Goal: Task Accomplishment & Management: Complete application form

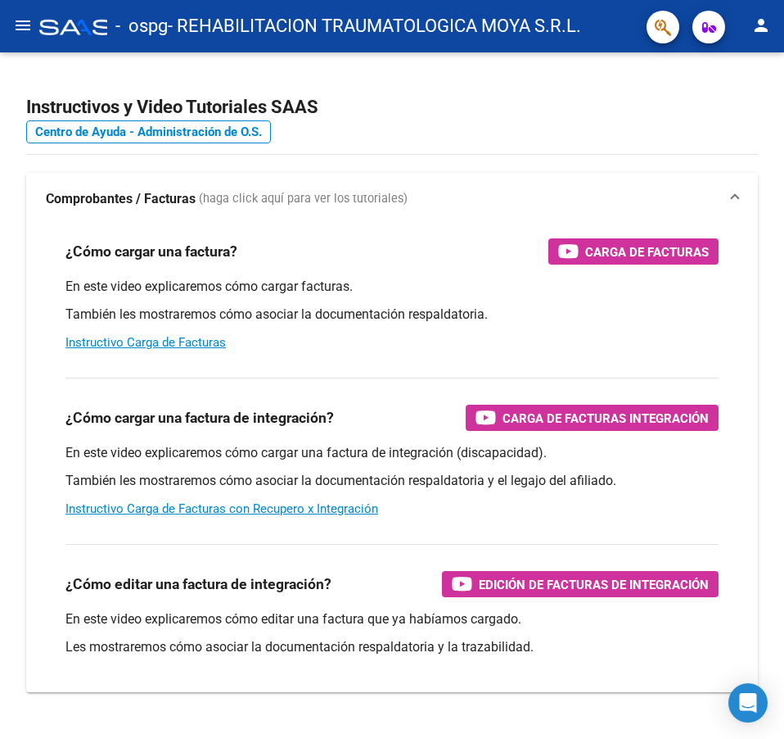
click at [13, 32] on mat-icon "menu" at bounding box center [23, 26] width 20 height 20
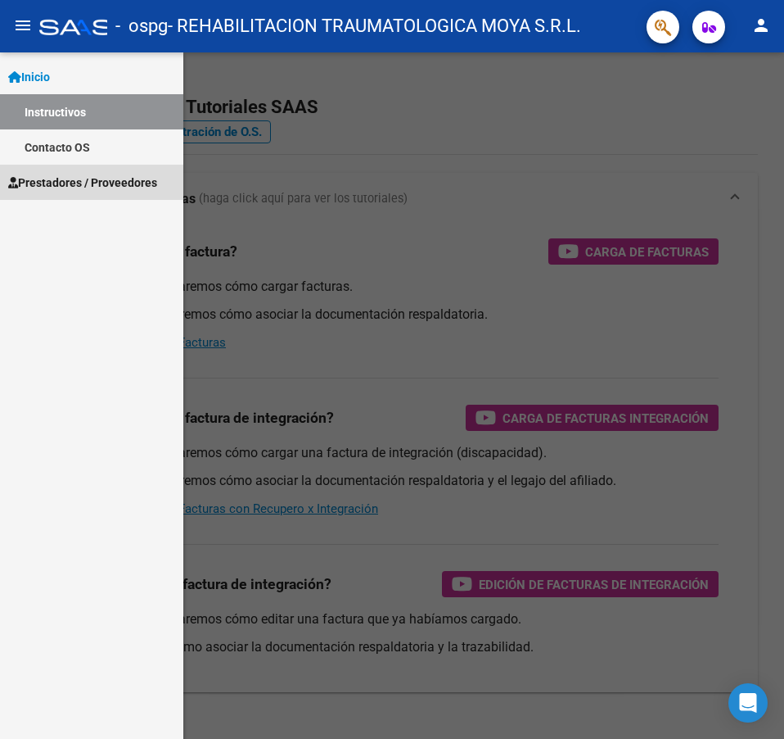
click at [89, 179] on span "Prestadores / Proveedores" at bounding box center [82, 183] width 149 height 18
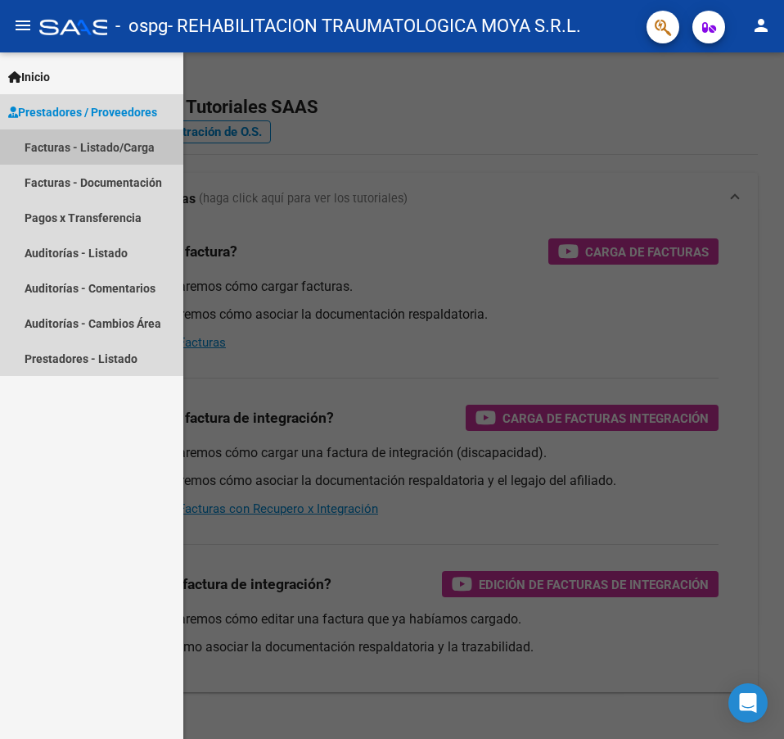
click at [86, 143] on link "Facturas - Listado/Carga" at bounding box center [91, 146] width 183 height 35
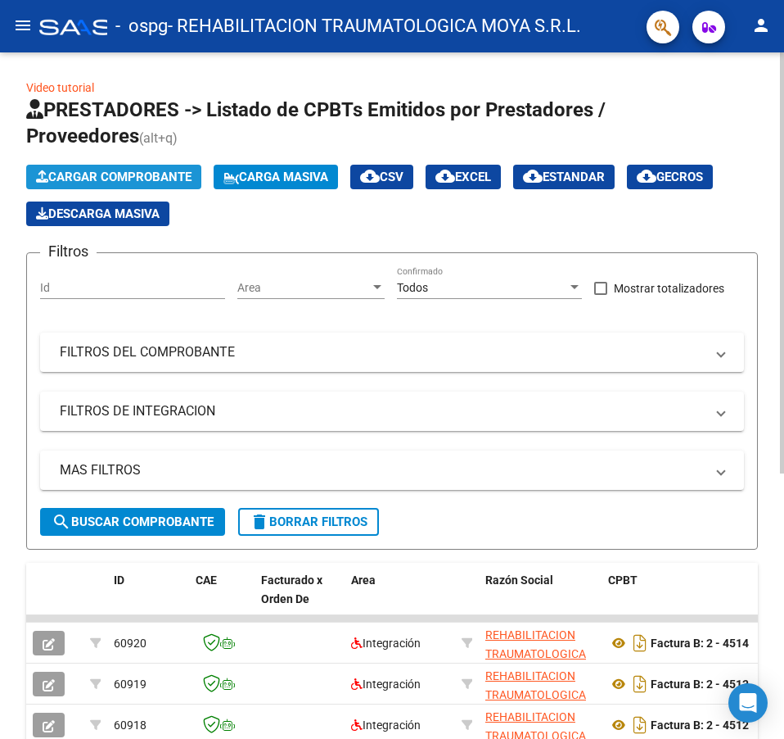
click at [115, 171] on span "Cargar Comprobante" at bounding box center [114, 176] width 156 height 15
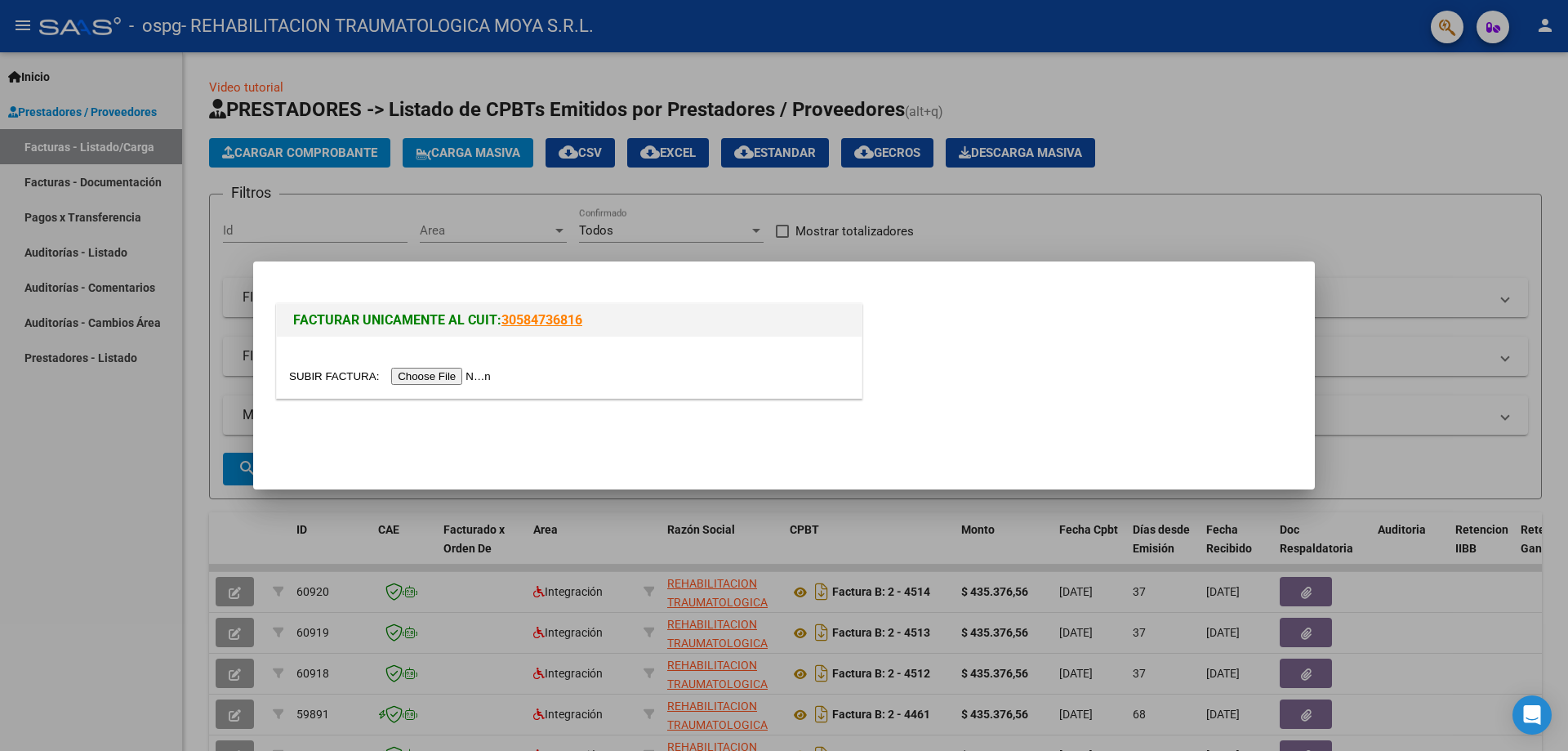
click at [456, 381] on input "file" at bounding box center [392, 375] width 206 height 17
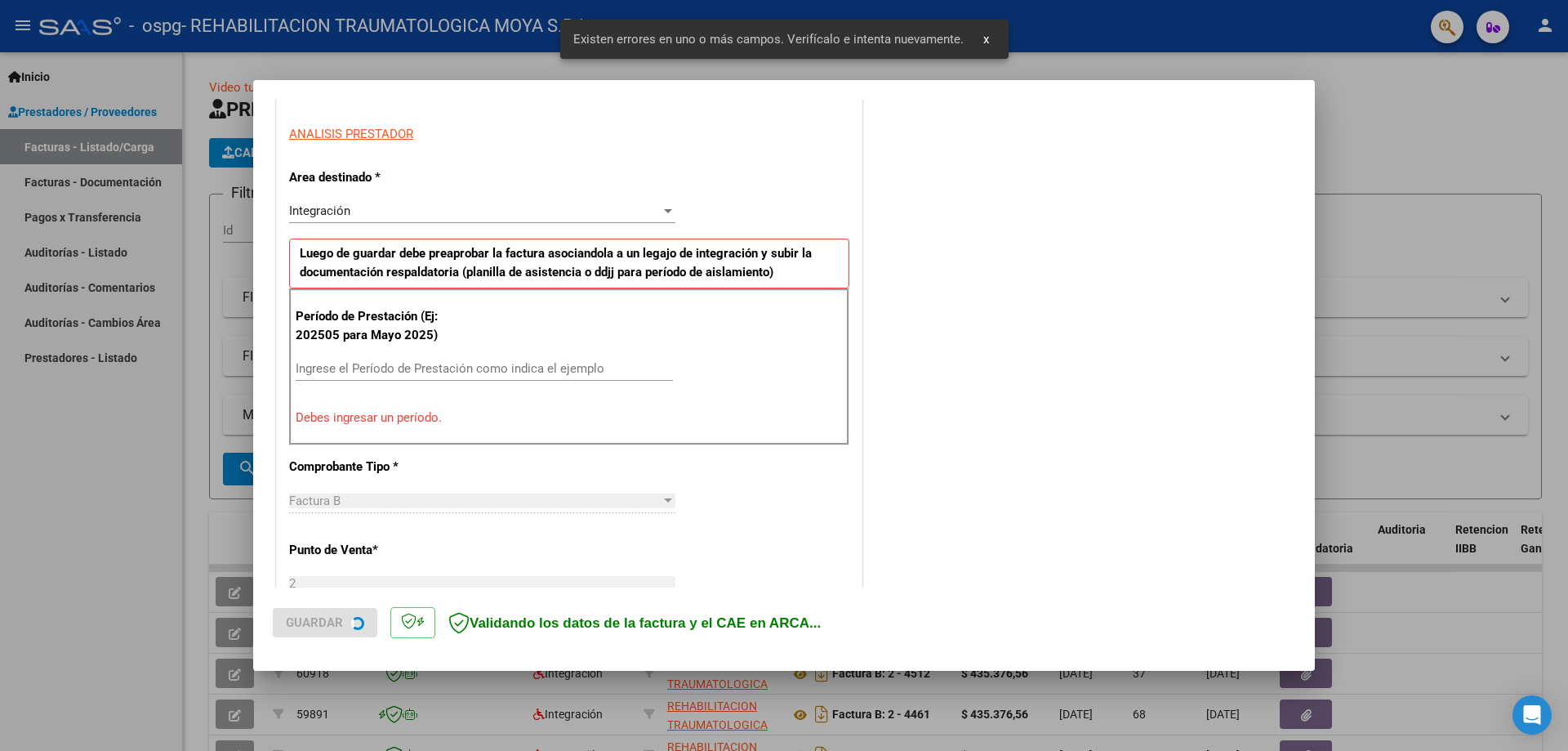
scroll to position [294, 0]
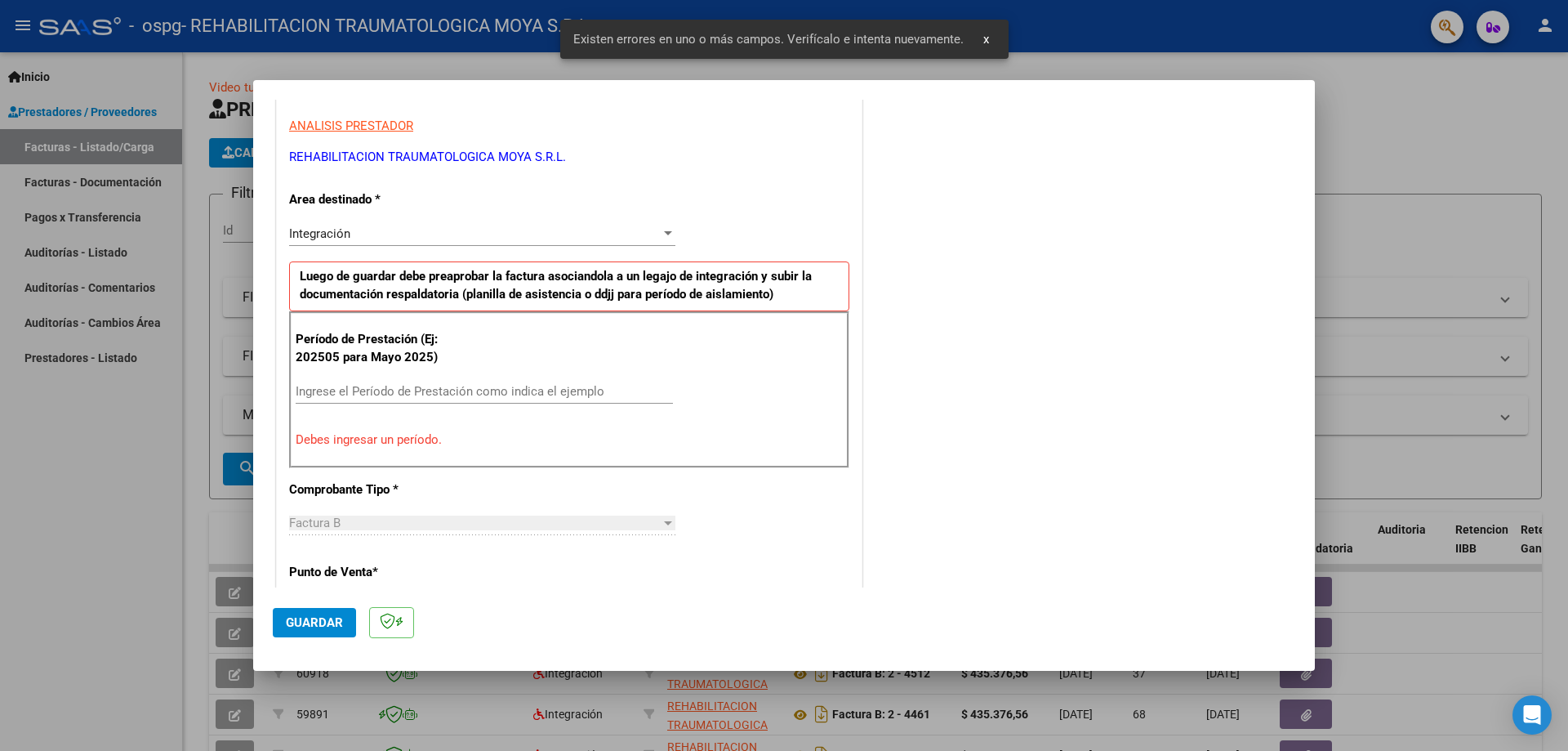
click at [354, 393] on input "Ingrese el Período de Prestación como indica el ejemplo" at bounding box center [484, 391] width 377 height 15
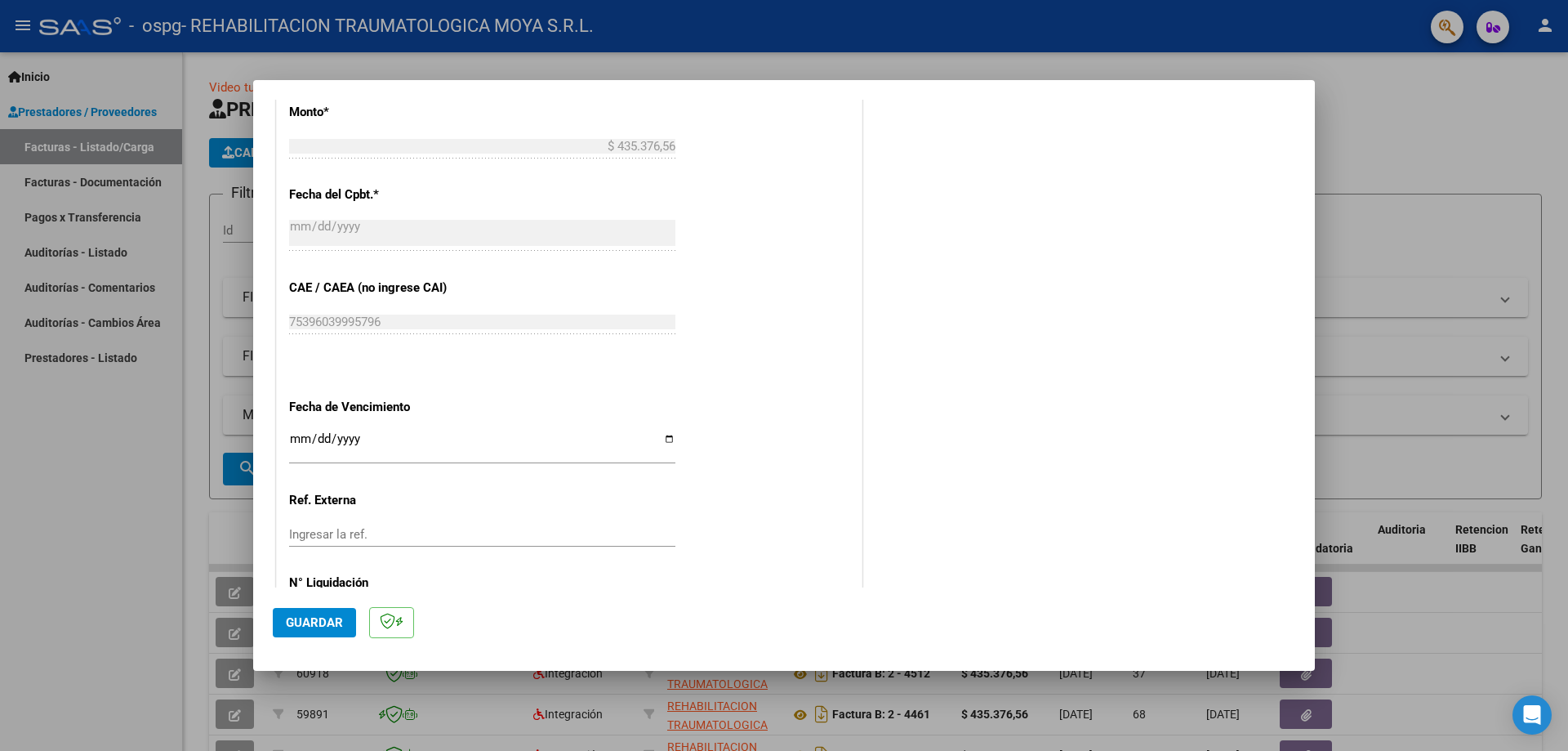
scroll to position [949, 0]
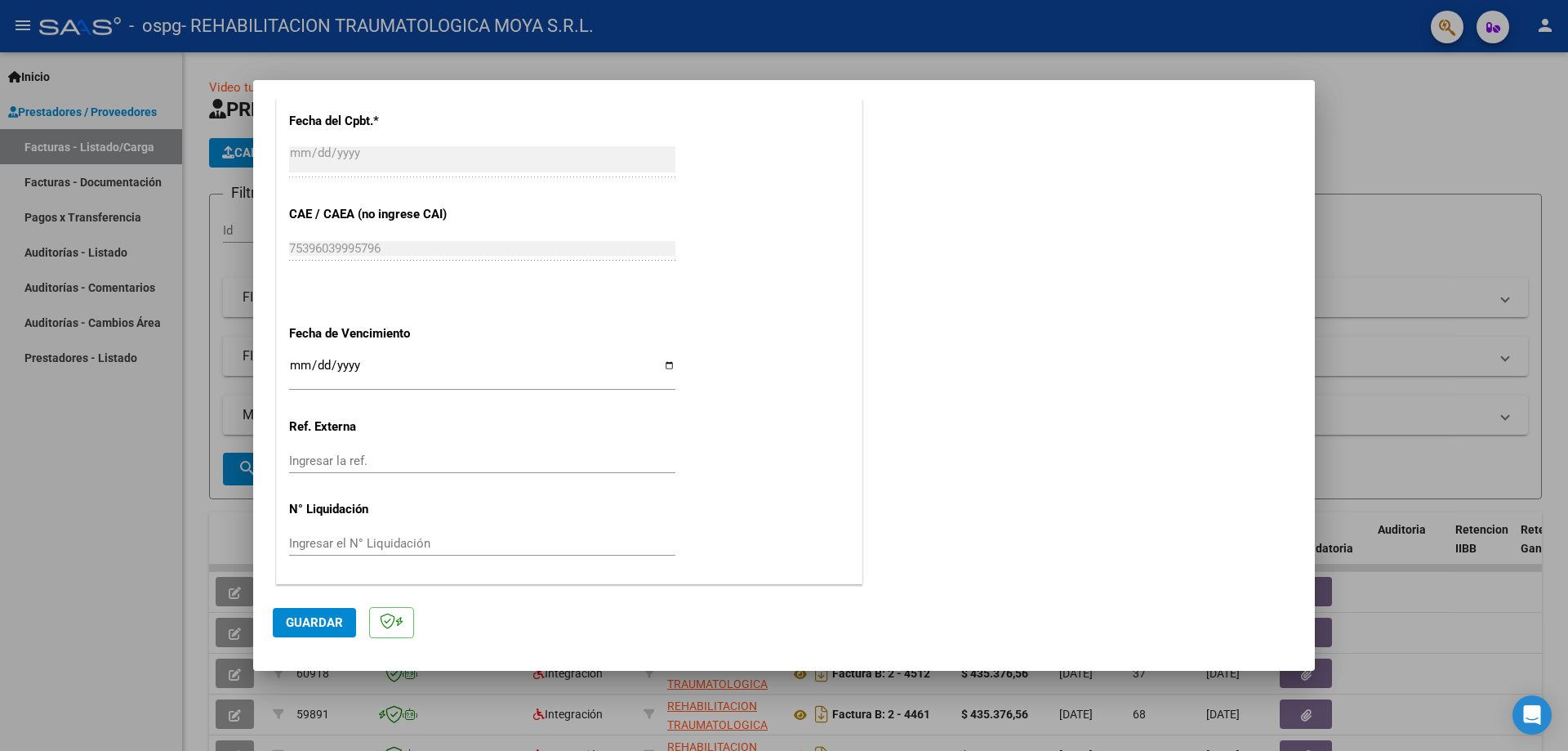
type input "202509"
click at [665, 363] on input "Ingresar la fecha" at bounding box center [482, 371] width 386 height 26
type input "[DATE]"
click at [312, 621] on span "Guardar" at bounding box center [314, 622] width 57 height 15
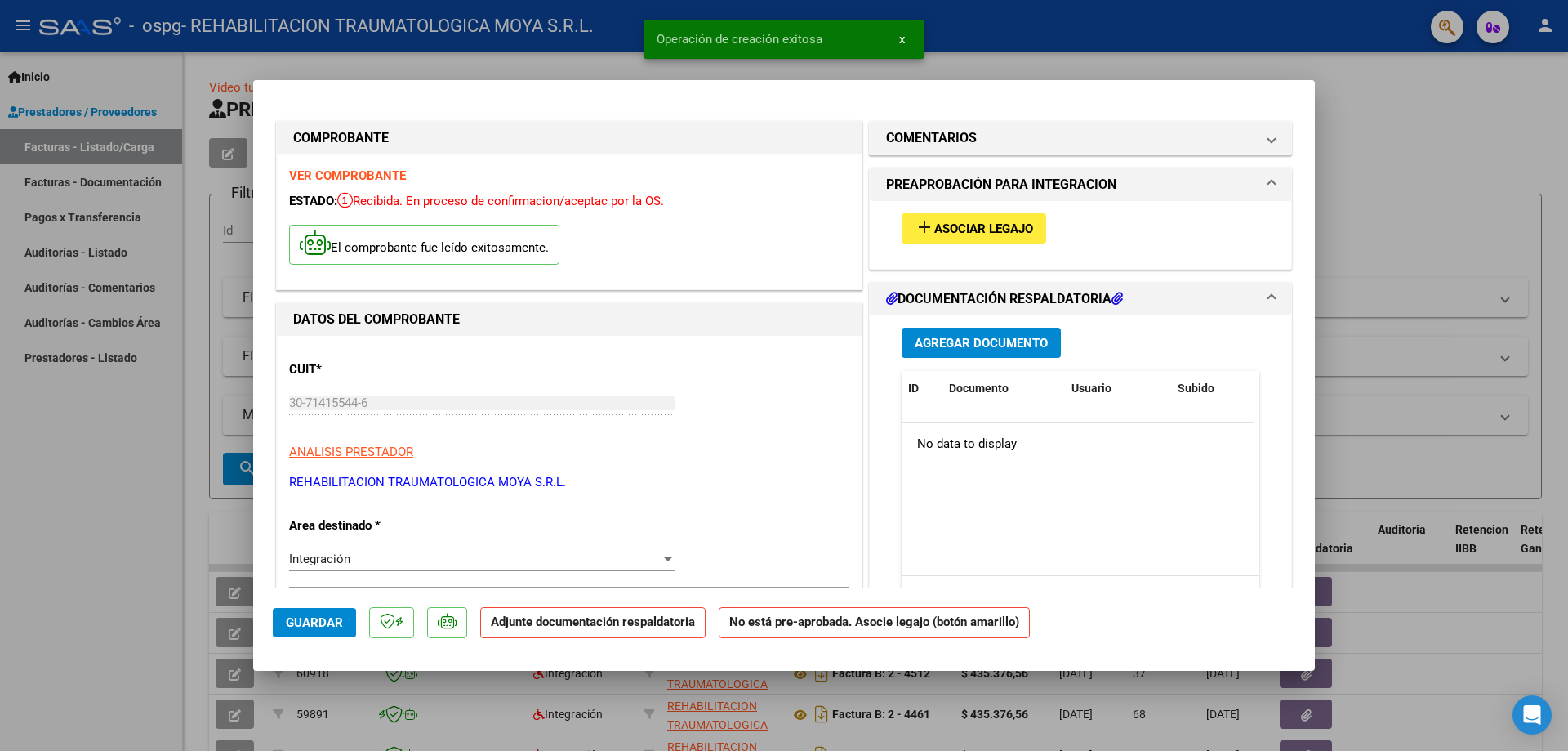
click at [782, 223] on span "Asociar Legajo" at bounding box center [983, 228] width 99 height 15
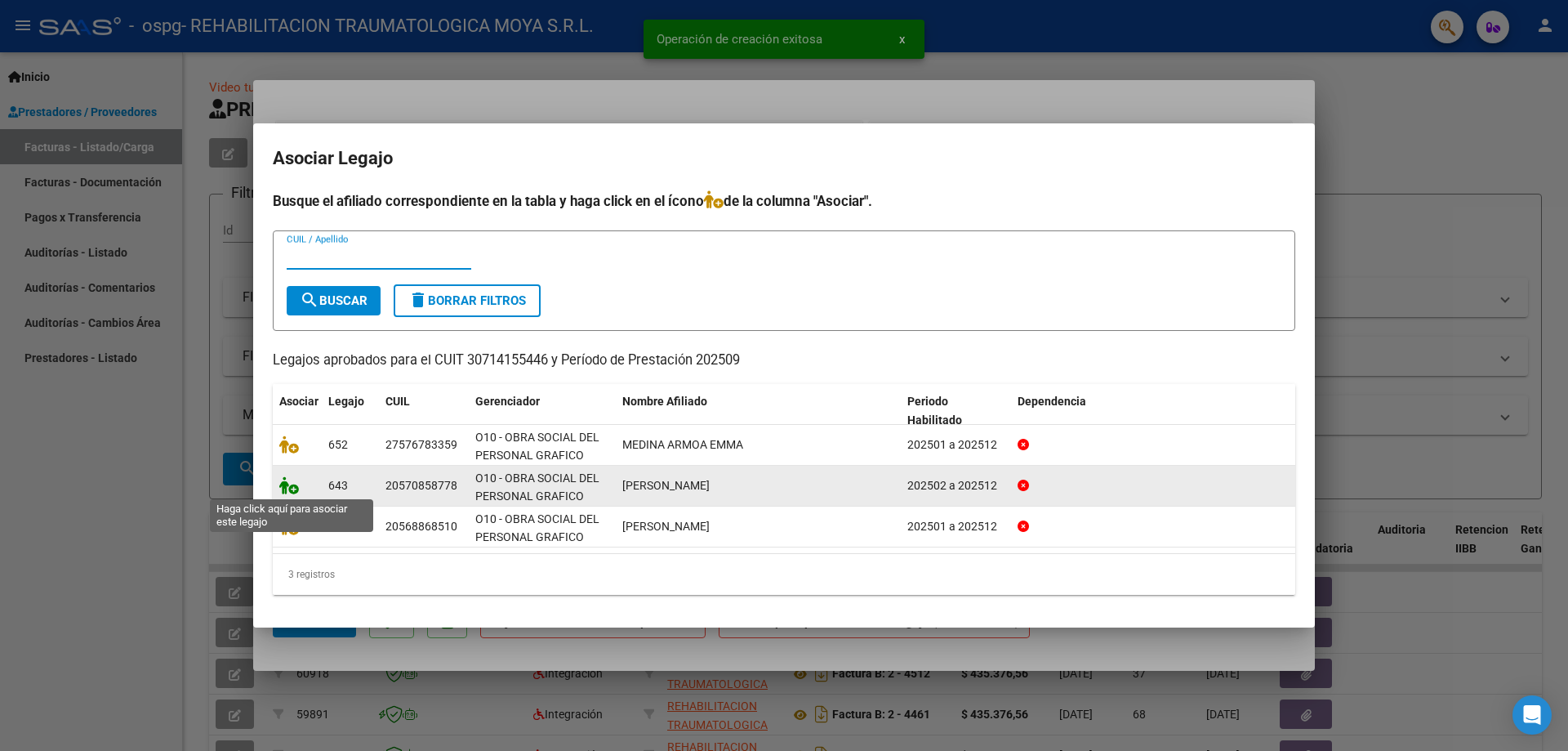
click at [289, 487] on icon at bounding box center [289, 485] width 20 height 18
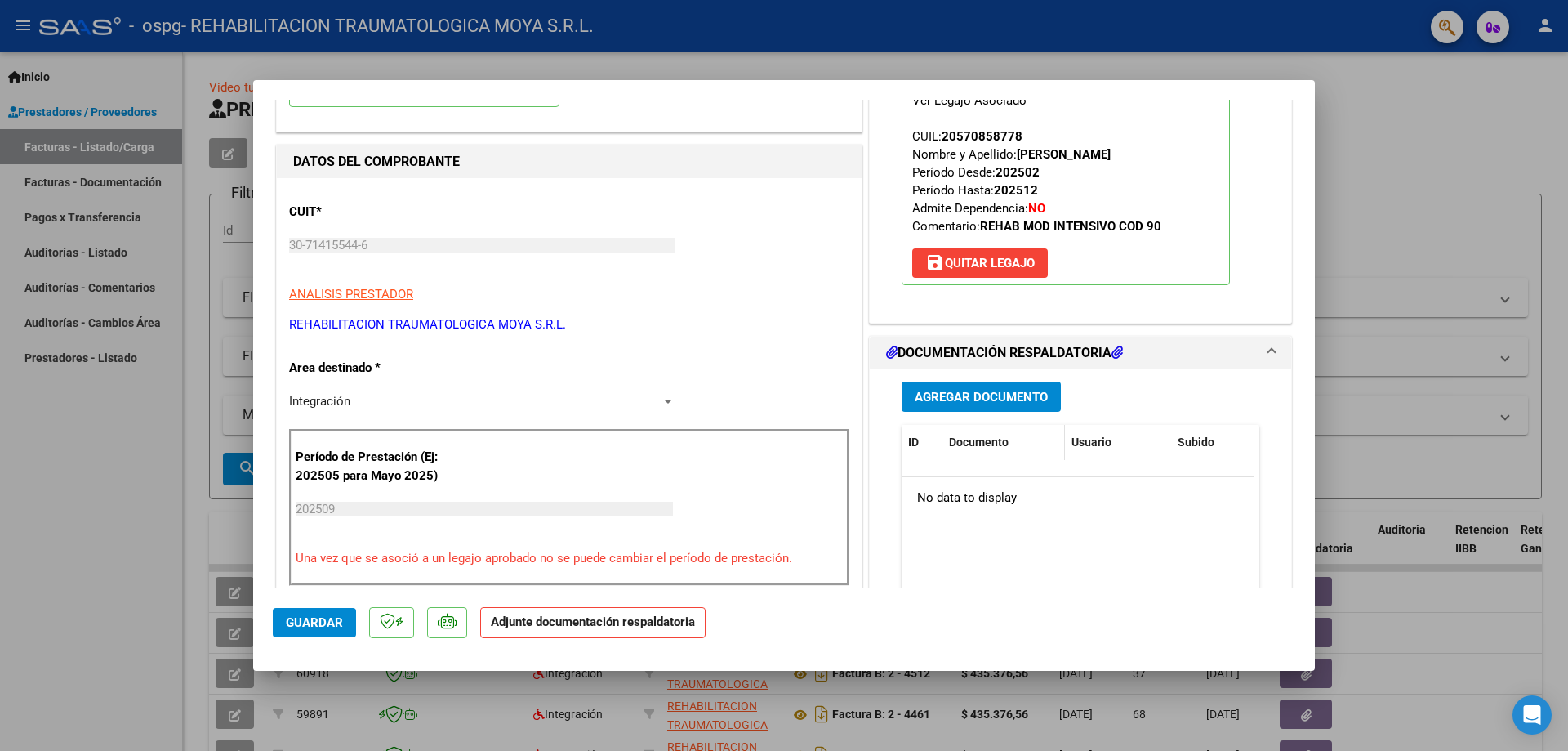
scroll to position [164, 0]
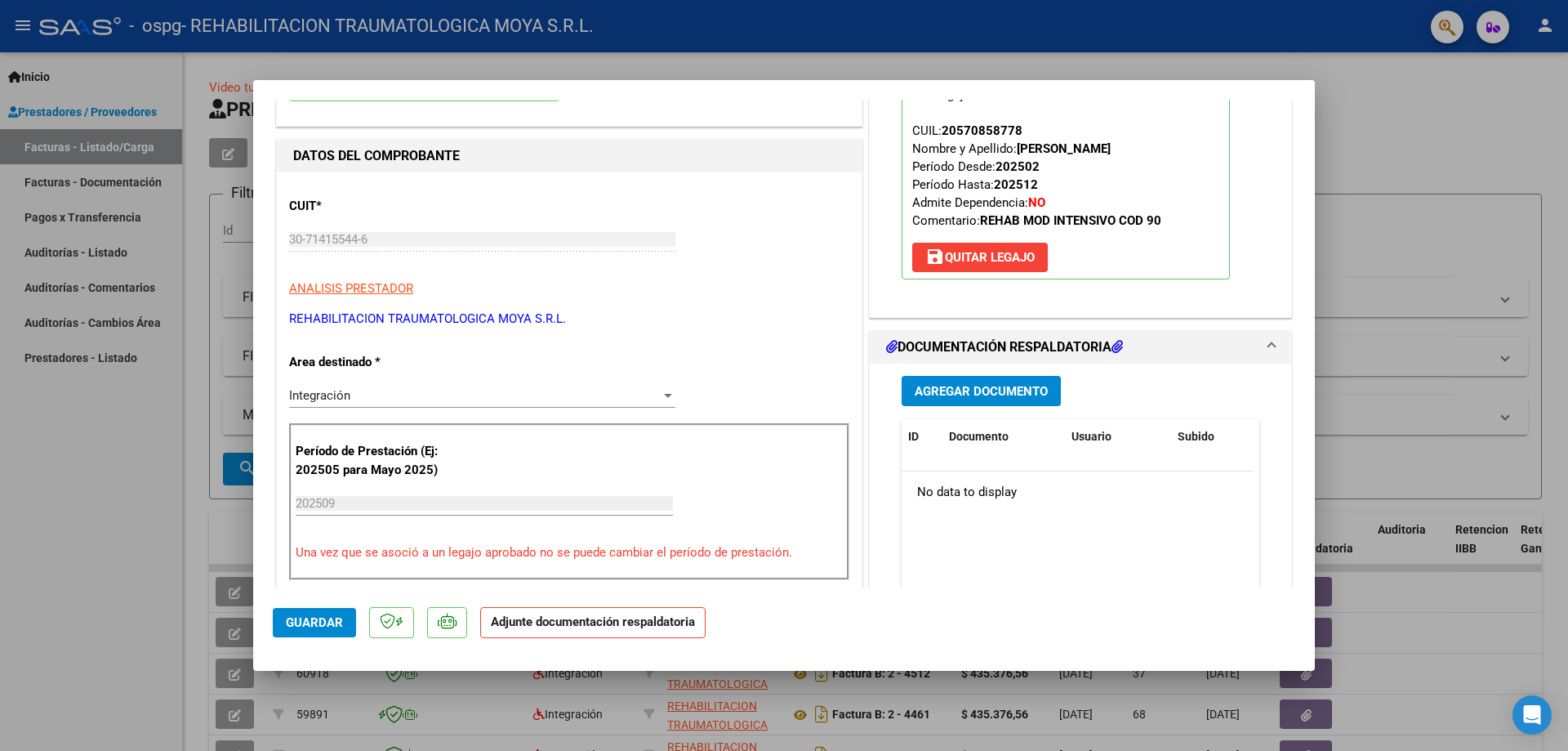
click at [782, 393] on span "Agregar Documento" at bounding box center [980, 391] width 133 height 15
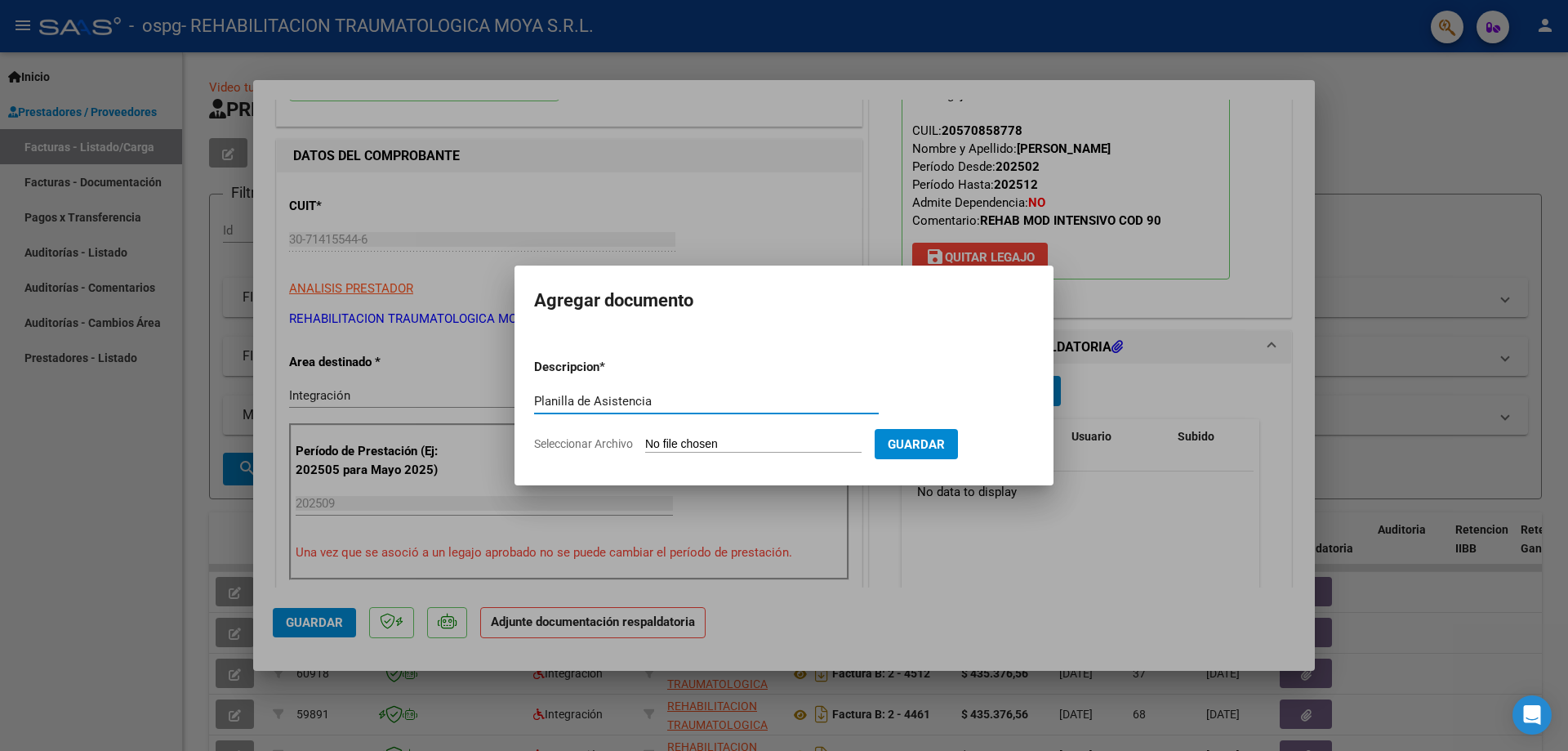
drag, startPoint x: 656, startPoint y: 405, endPoint x: 313, endPoint y: 399, distance: 343.1
click at [313, 401] on div "COMPROBANTE VER COMPROBANTE ESTADO: Recibida. En proceso de confirmacion/acepta…" at bounding box center [784, 375] width 1568 height 751
type input "Planilla de Asistencia"
click at [725, 444] on input "Seleccionar Archivo" at bounding box center [753, 445] width 216 height 16
type input "C:\fakepath\Planilla Asistencia Sept Junior.pdf"
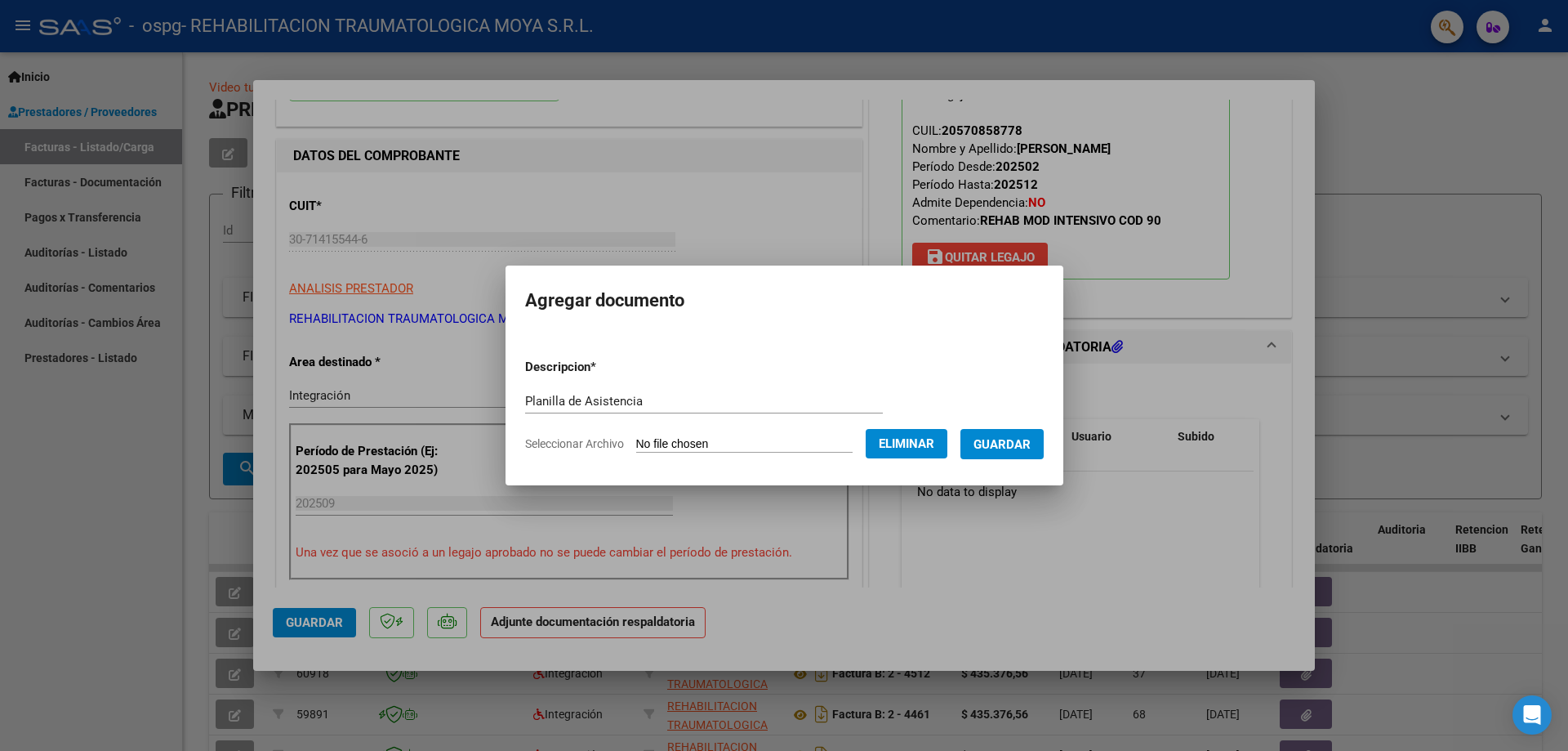
click at [782, 437] on span "Guardar" at bounding box center [1001, 444] width 57 height 15
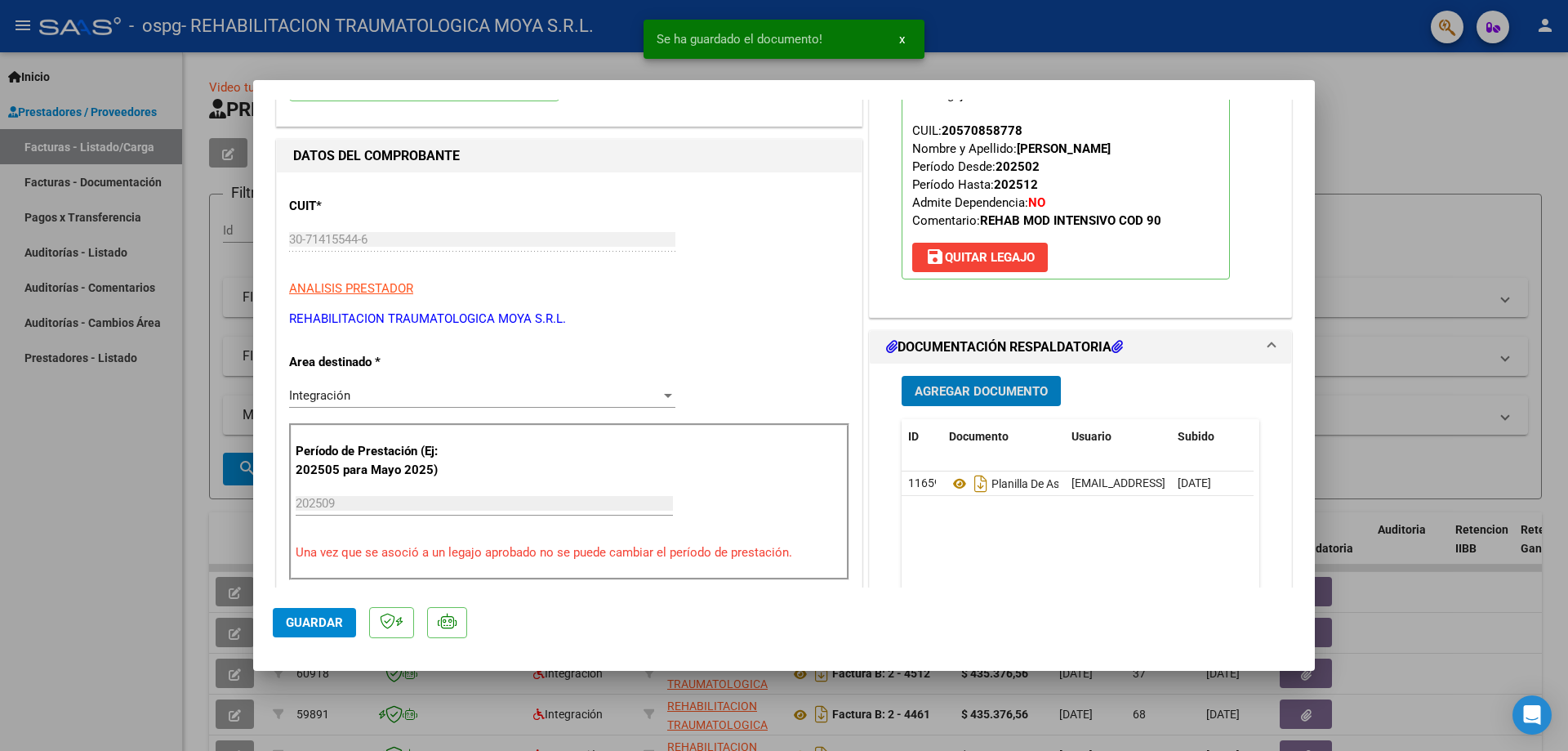
click at [521, 484] on div "Período de Prestación (Ej: 202505 para [DATE]) 202509 Ingrese el Período de Pre…" at bounding box center [570, 501] width 561 height 157
click at [427, 501] on input "202509" at bounding box center [484, 503] width 377 height 15
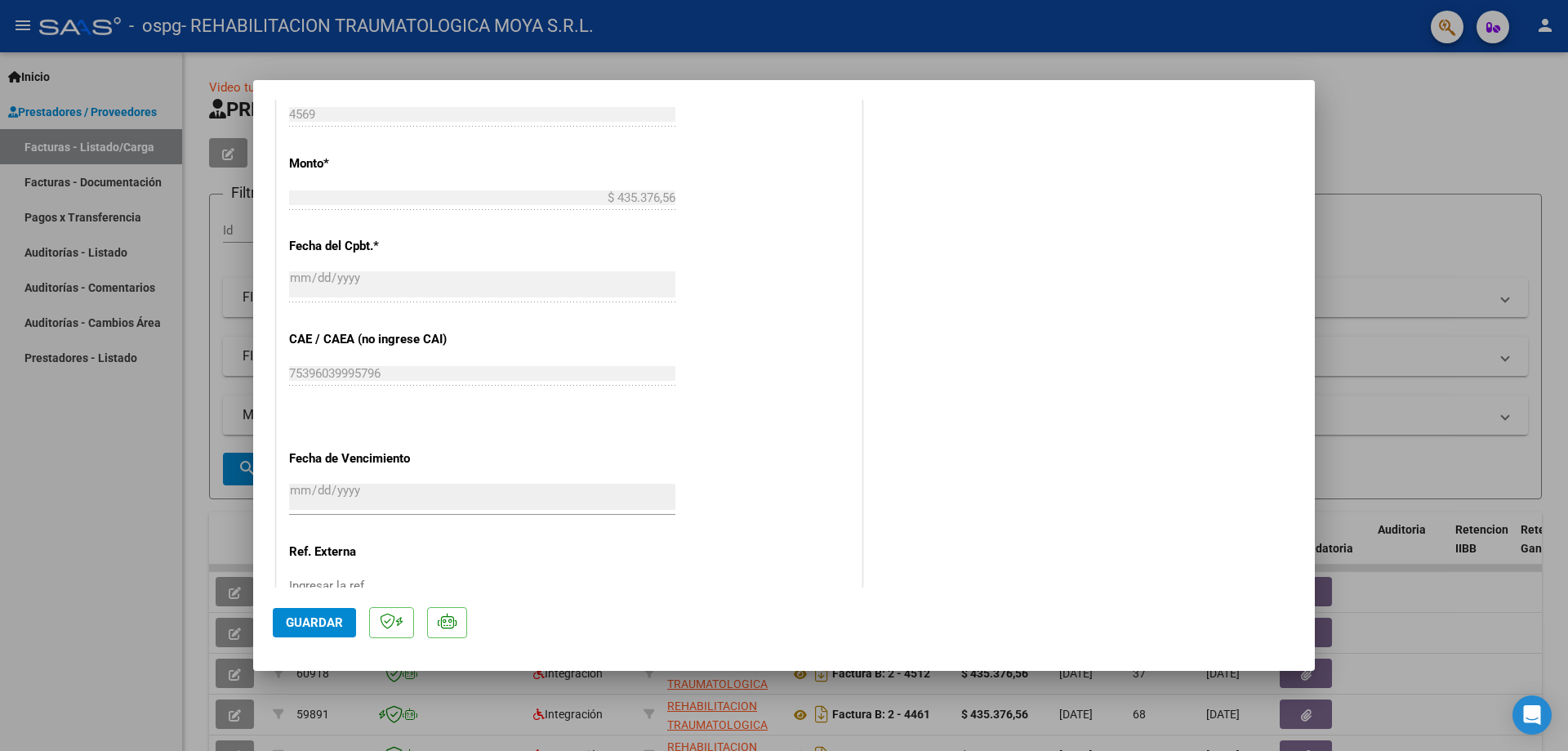
scroll to position [974, 0]
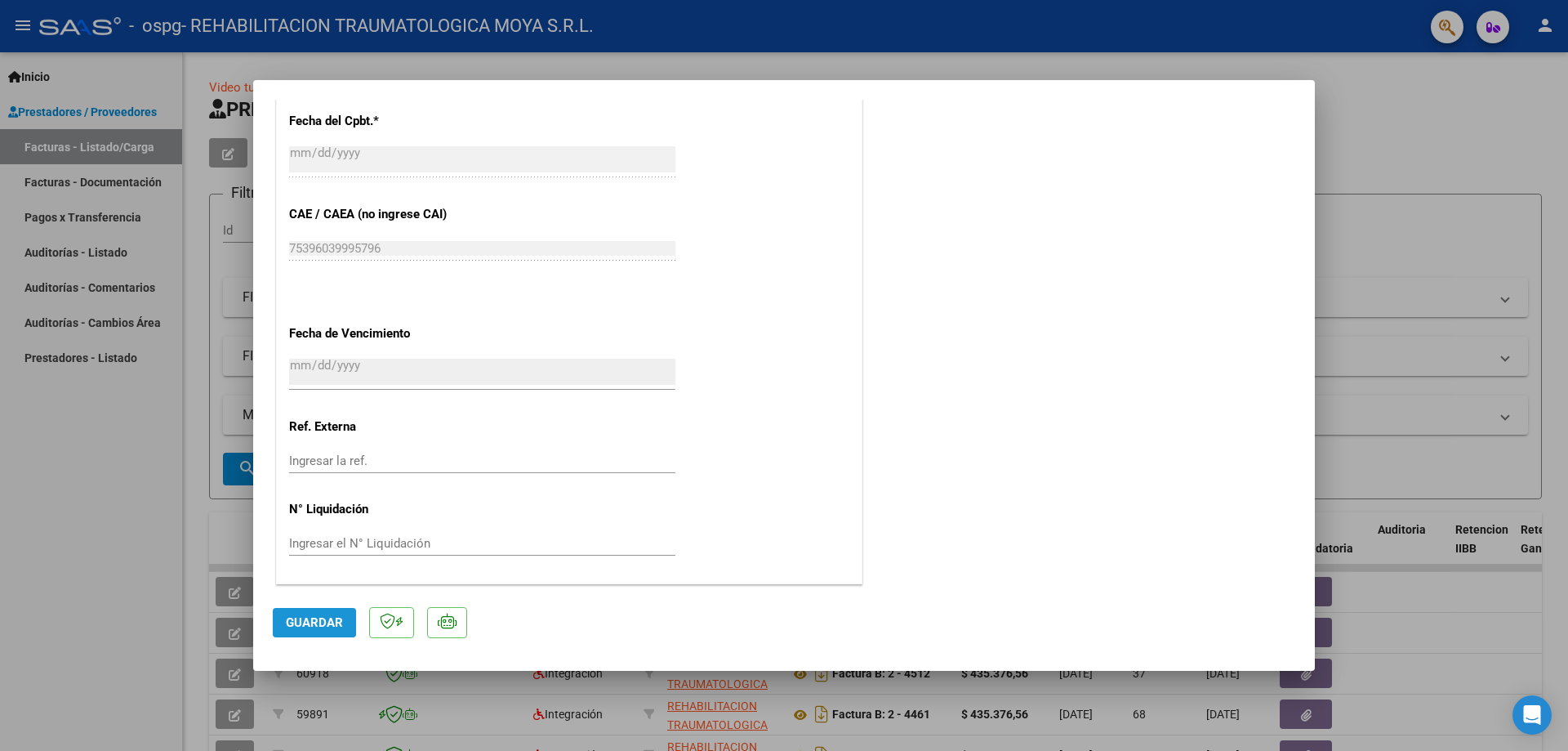
click at [326, 619] on span "Guardar" at bounding box center [314, 622] width 57 height 15
type input "$ 0,00"
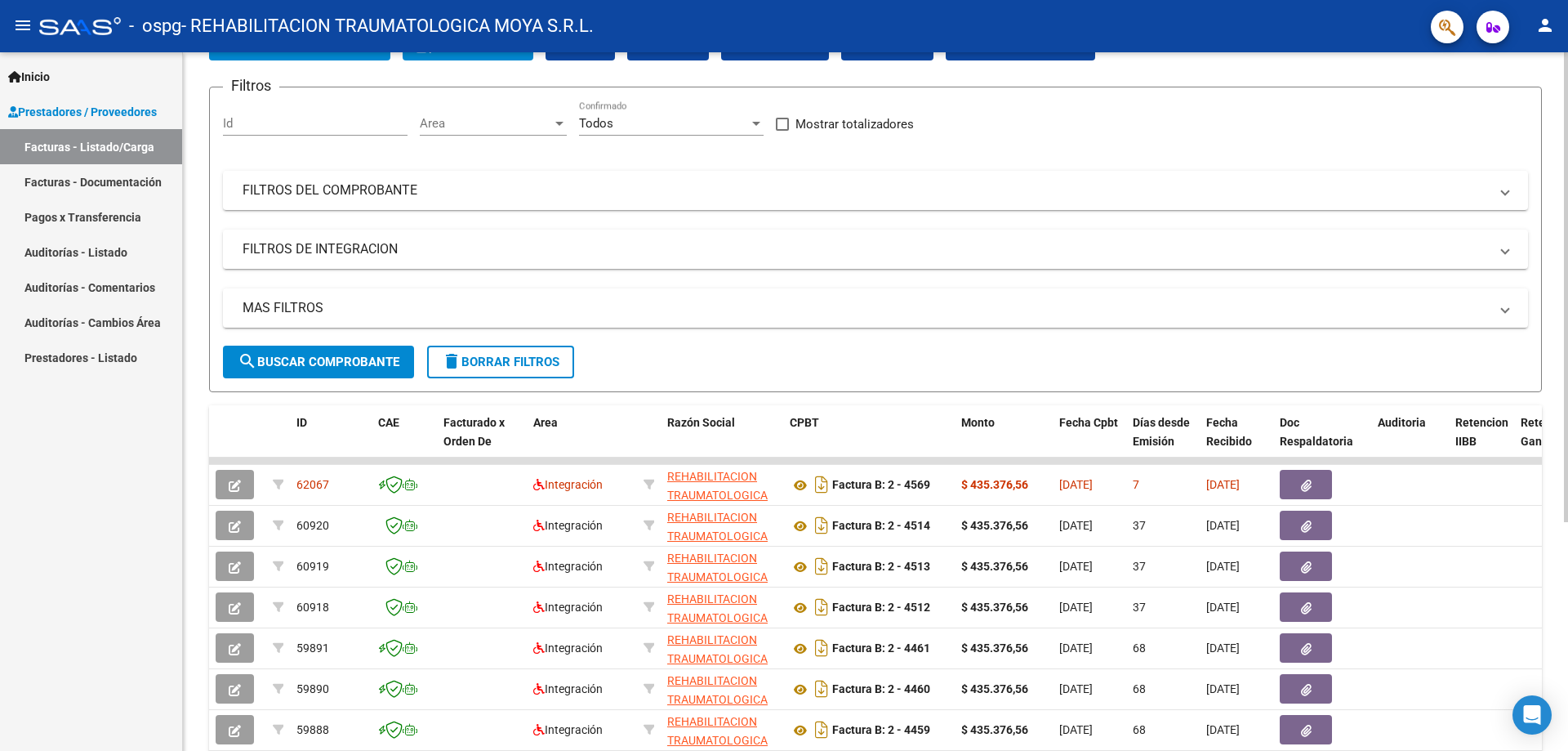
scroll to position [0, 0]
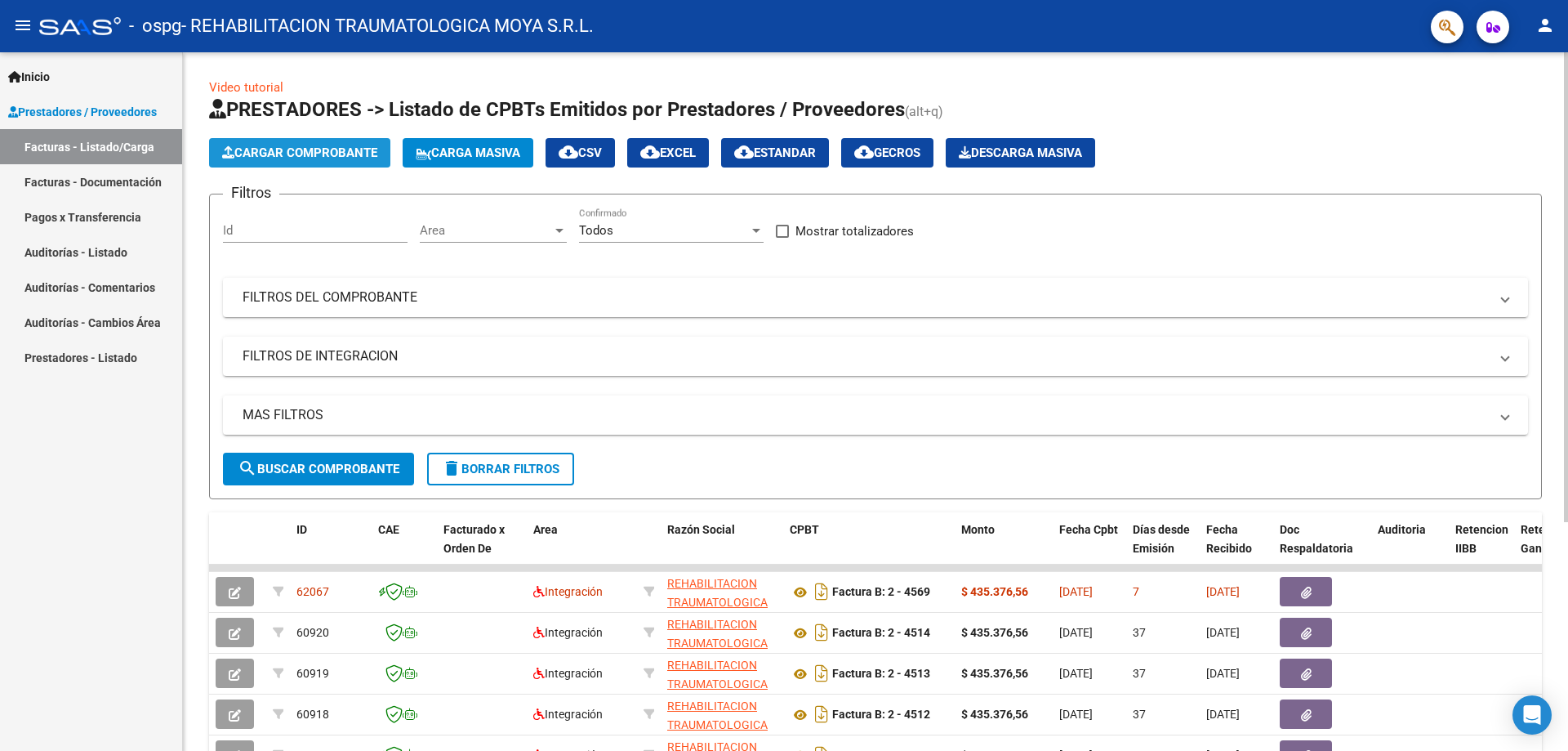
click at [336, 156] on span "Cargar Comprobante" at bounding box center [300, 153] width 156 height 15
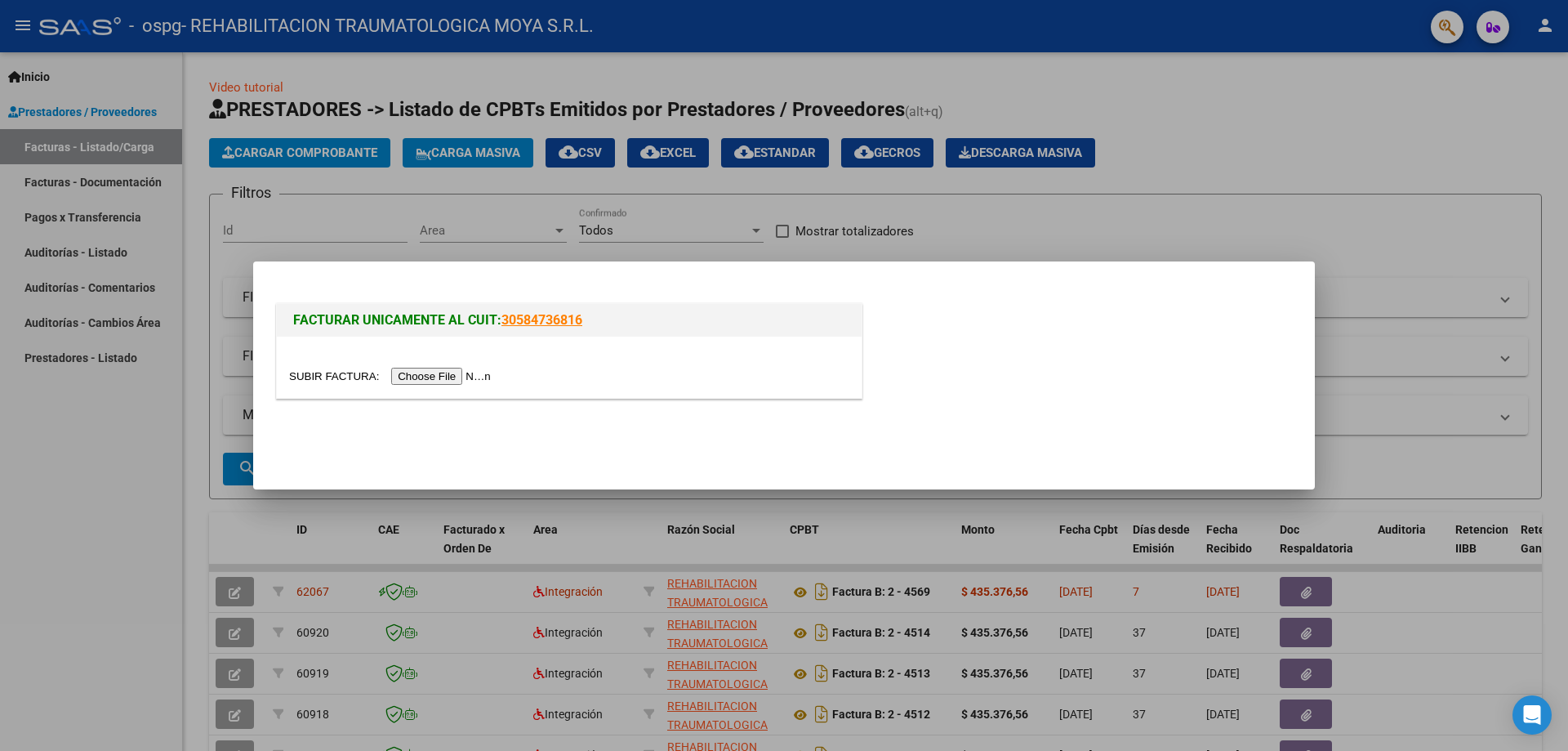
click at [442, 382] on input "file" at bounding box center [392, 375] width 206 height 17
click at [423, 376] on input "file" at bounding box center [392, 375] width 206 height 17
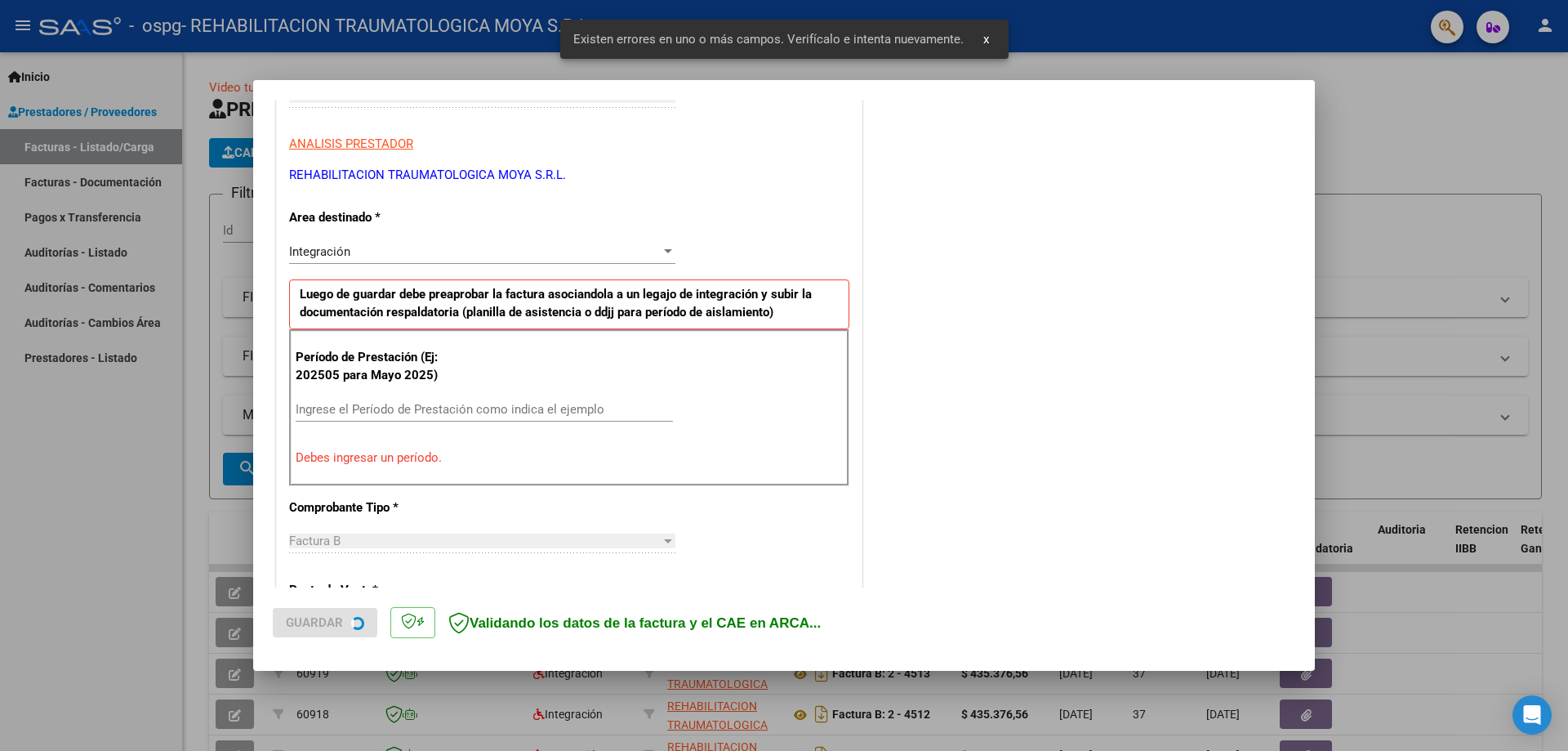
scroll to position [294, 0]
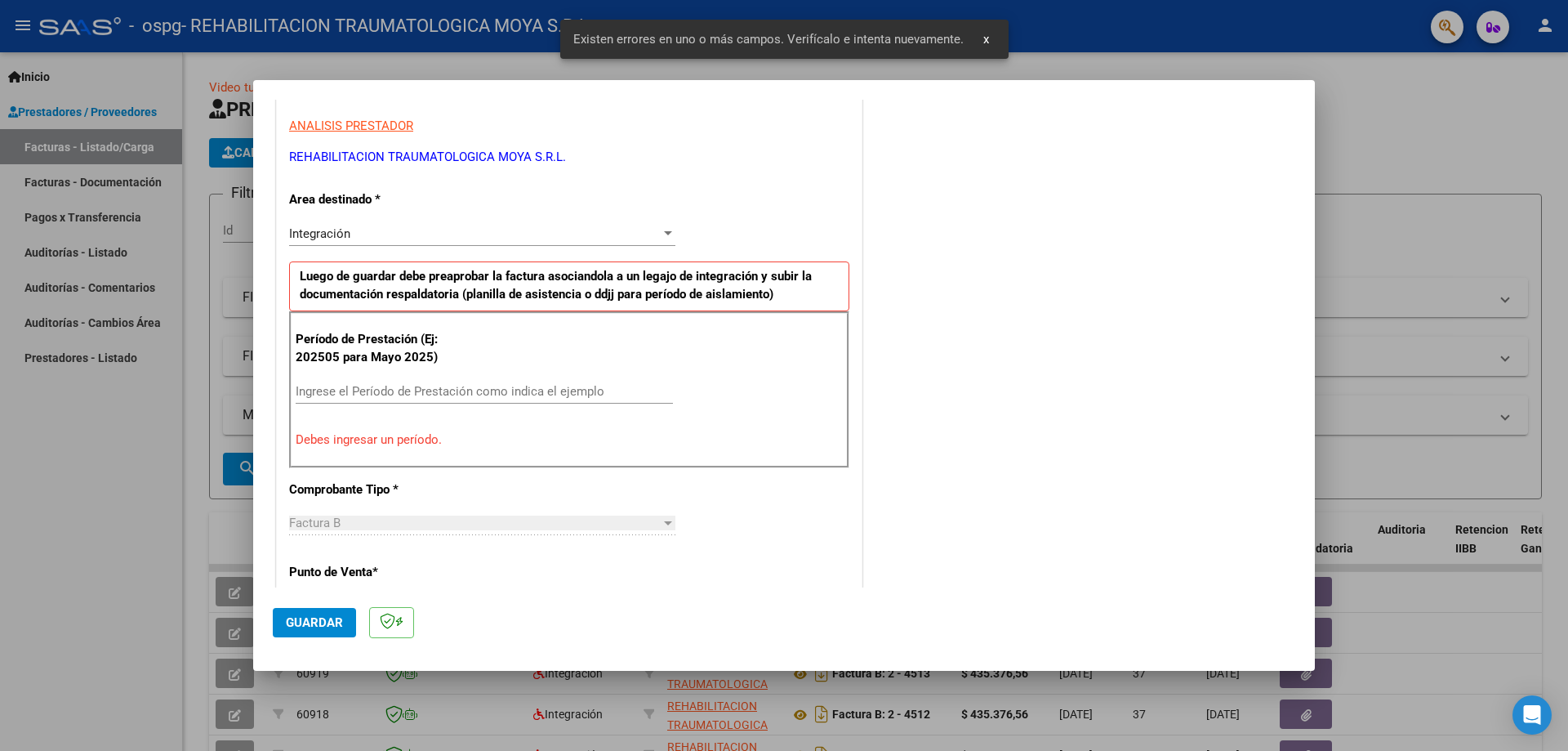
click at [398, 391] on input "Ingrese el Período de Prestación como indica el ejemplo" at bounding box center [484, 391] width 377 height 15
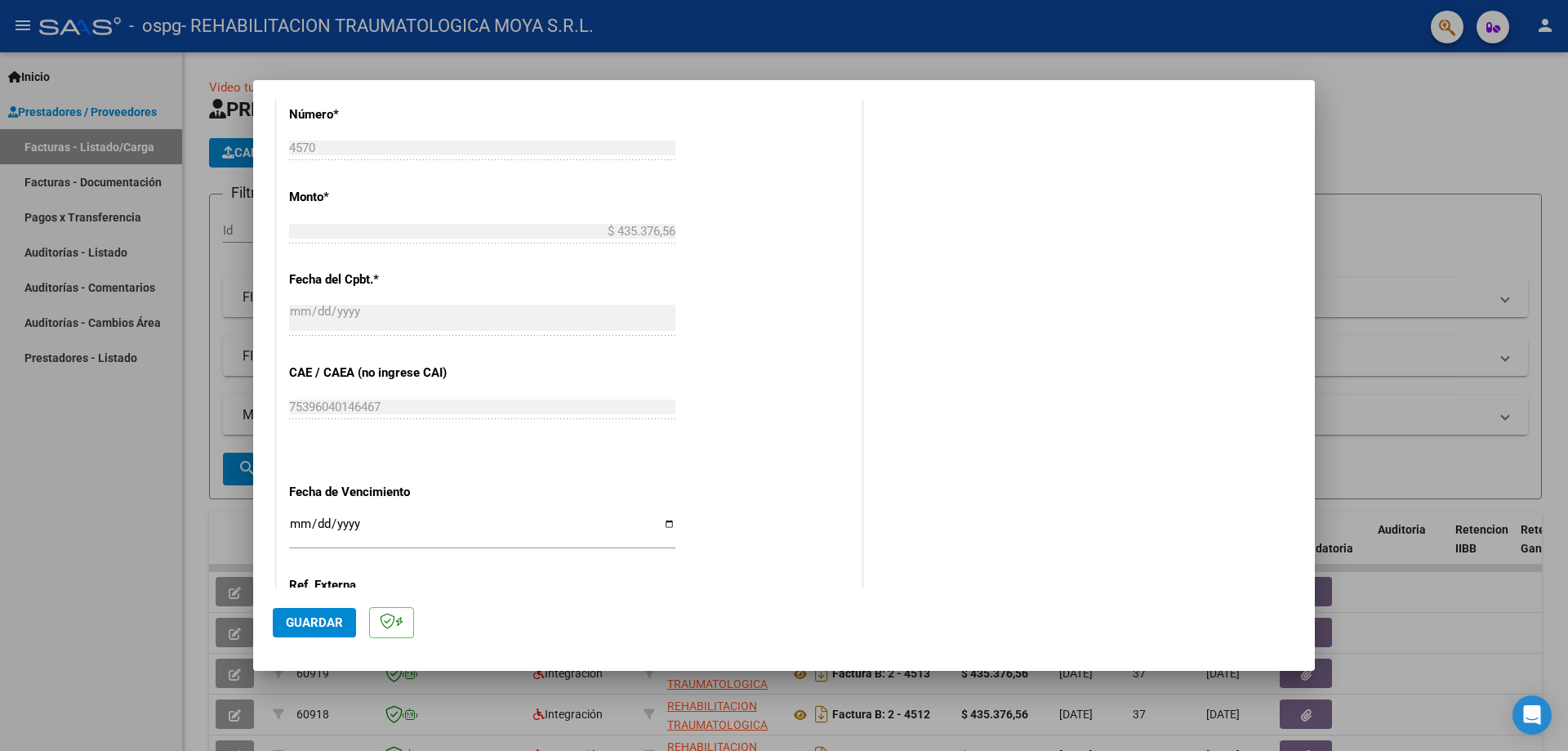
scroll to position [947, 0]
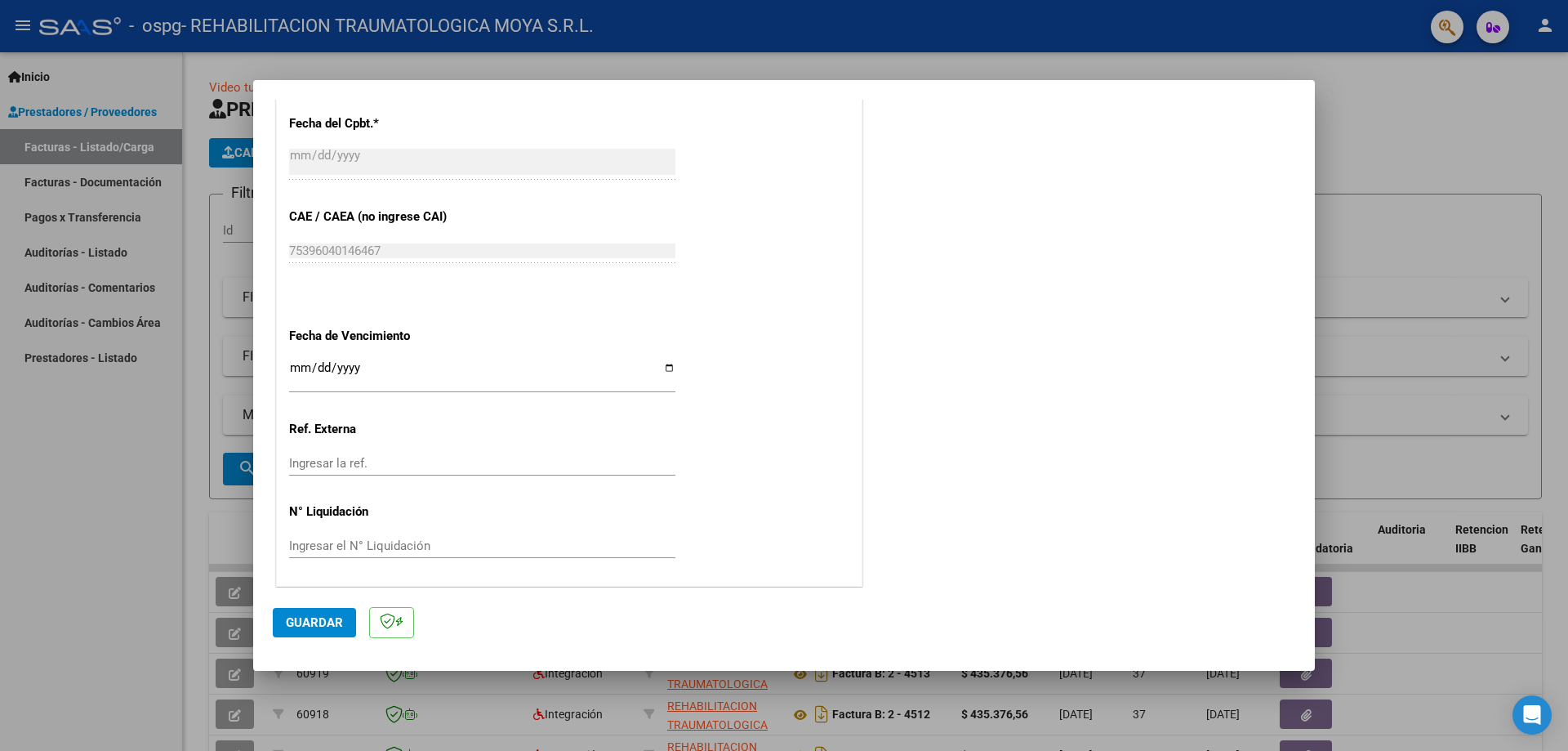
type input "202509"
click at [666, 364] on input "Ingresar la fecha" at bounding box center [482, 374] width 386 height 26
type input "[DATE]"
click at [318, 625] on span "Guardar" at bounding box center [314, 622] width 57 height 15
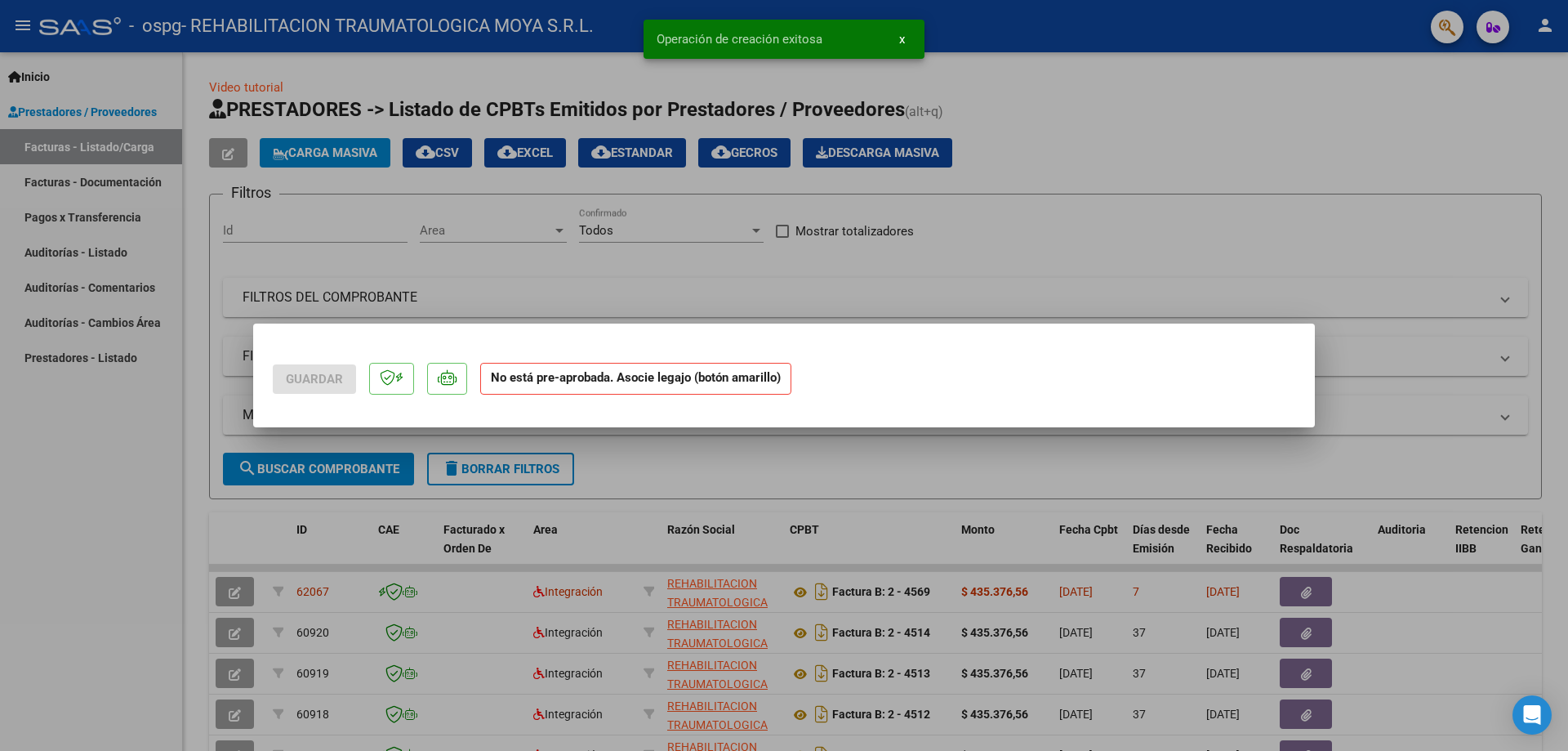
scroll to position [0, 0]
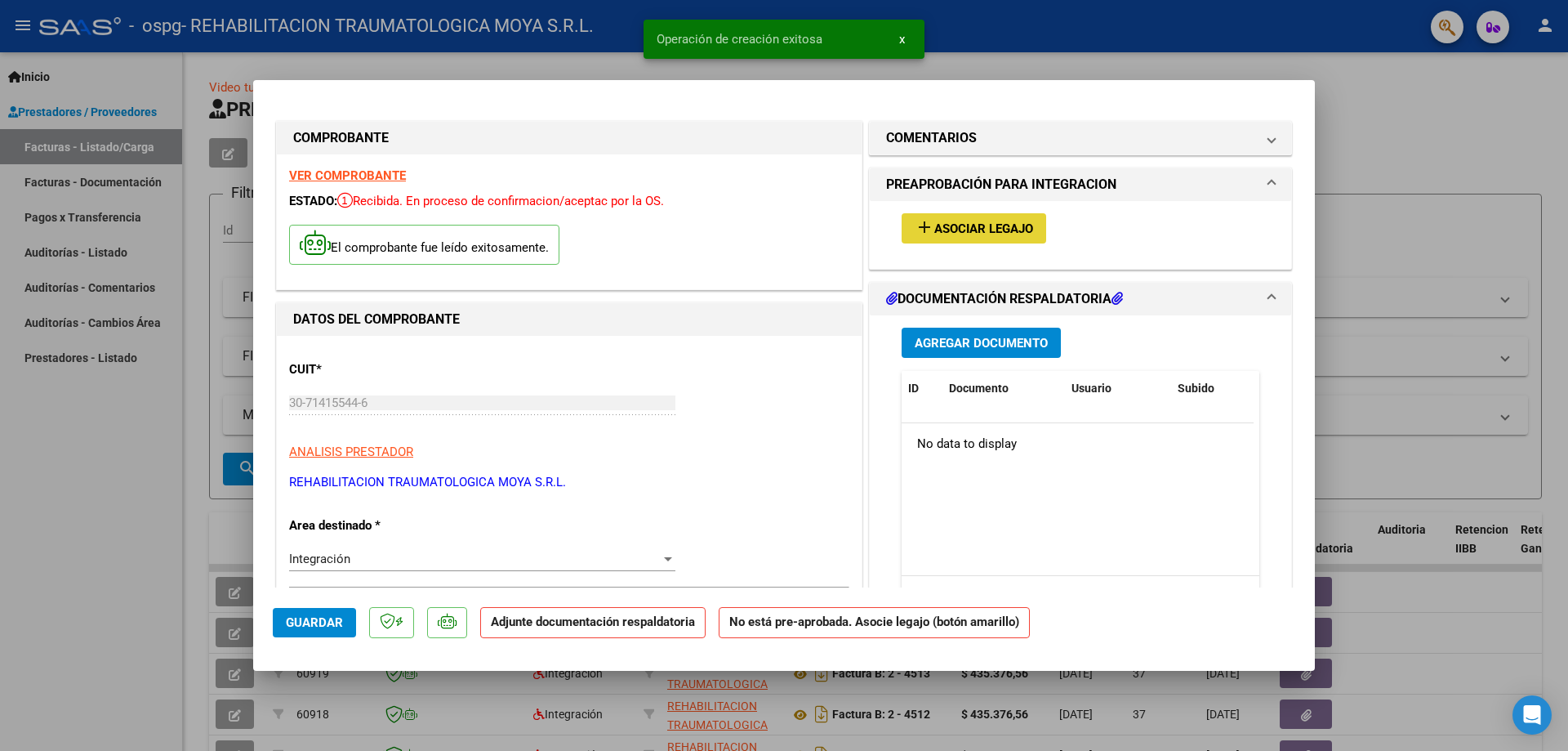
click at [782, 233] on span "Asociar Legajo" at bounding box center [983, 228] width 99 height 15
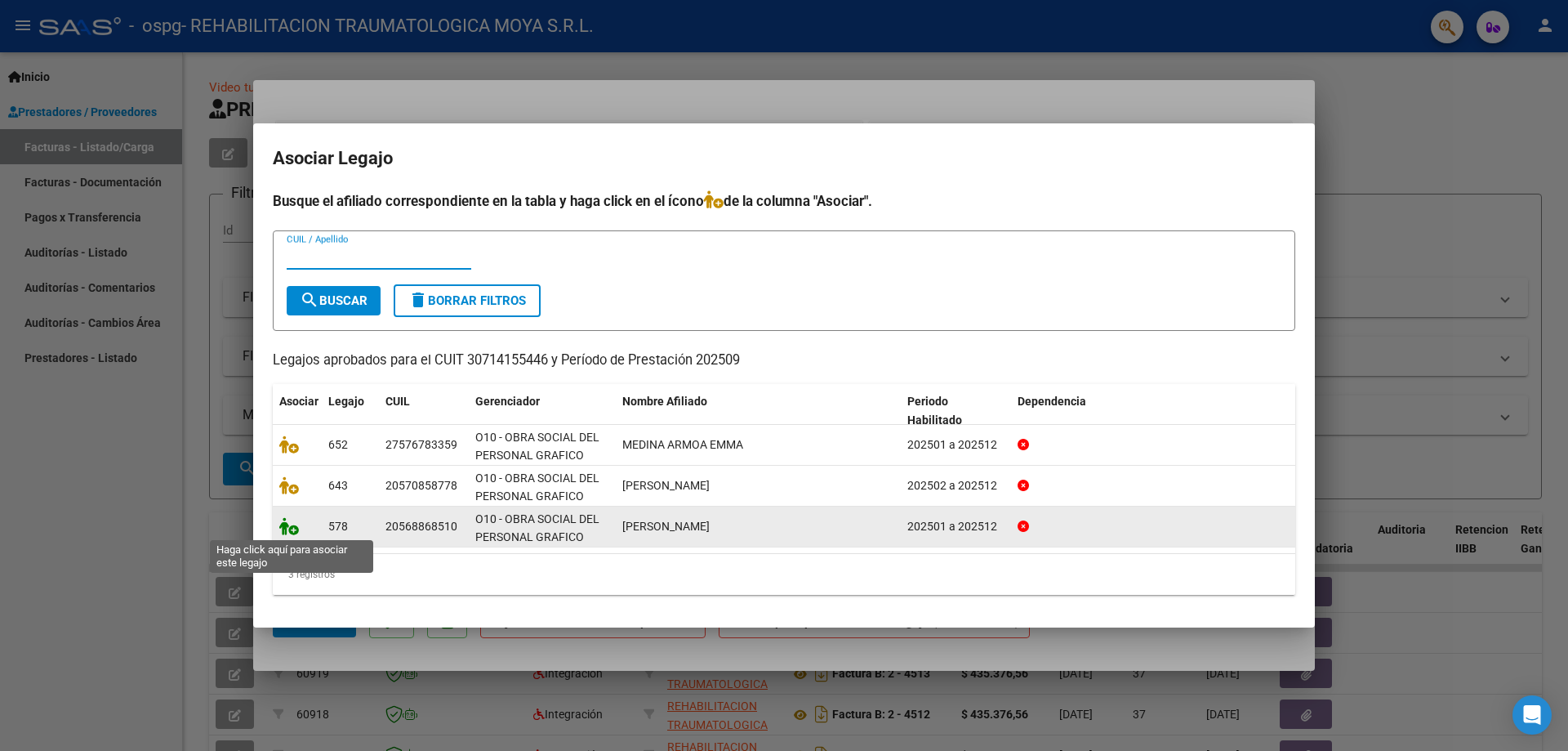
click at [286, 527] on icon at bounding box center [289, 526] width 20 height 18
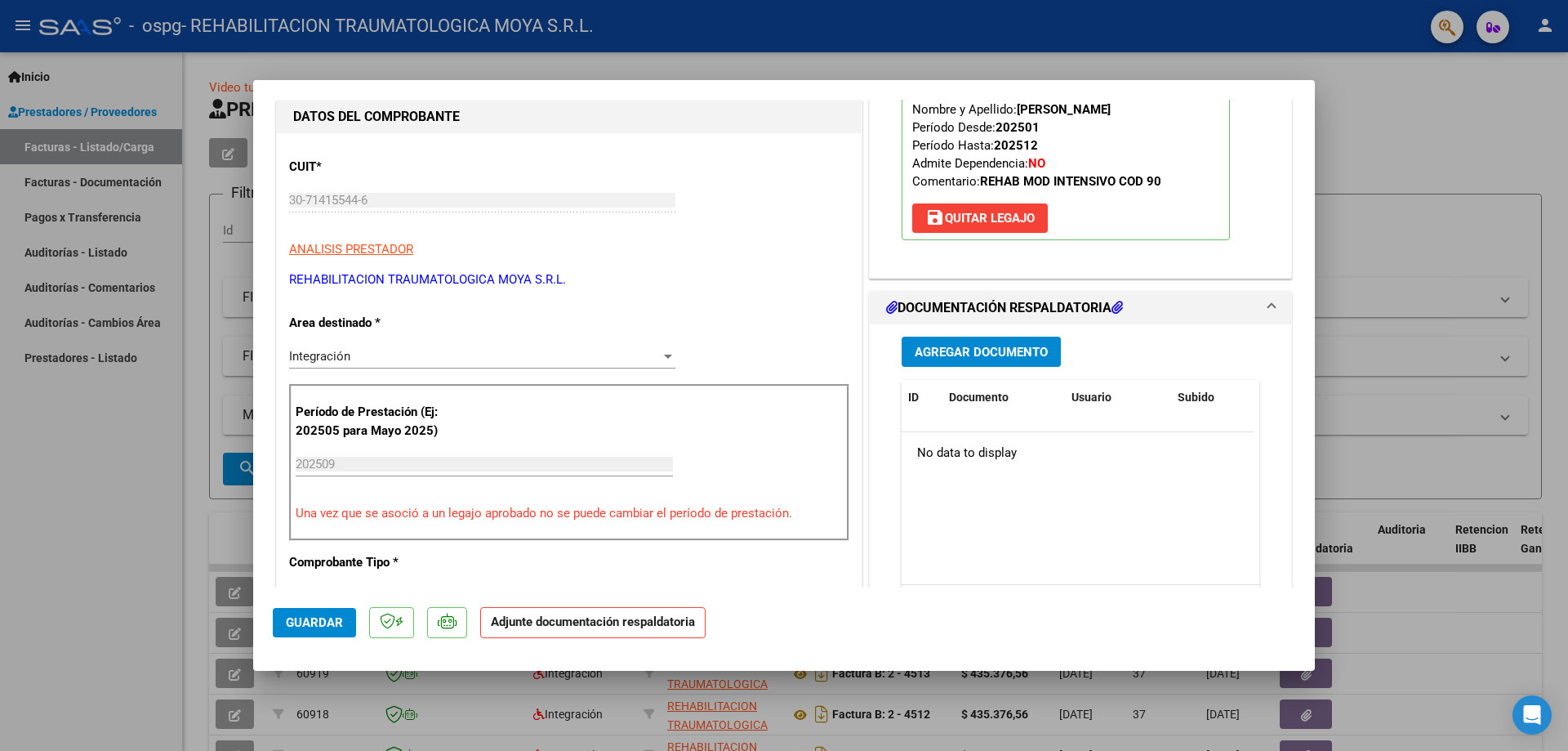
scroll to position [327, 0]
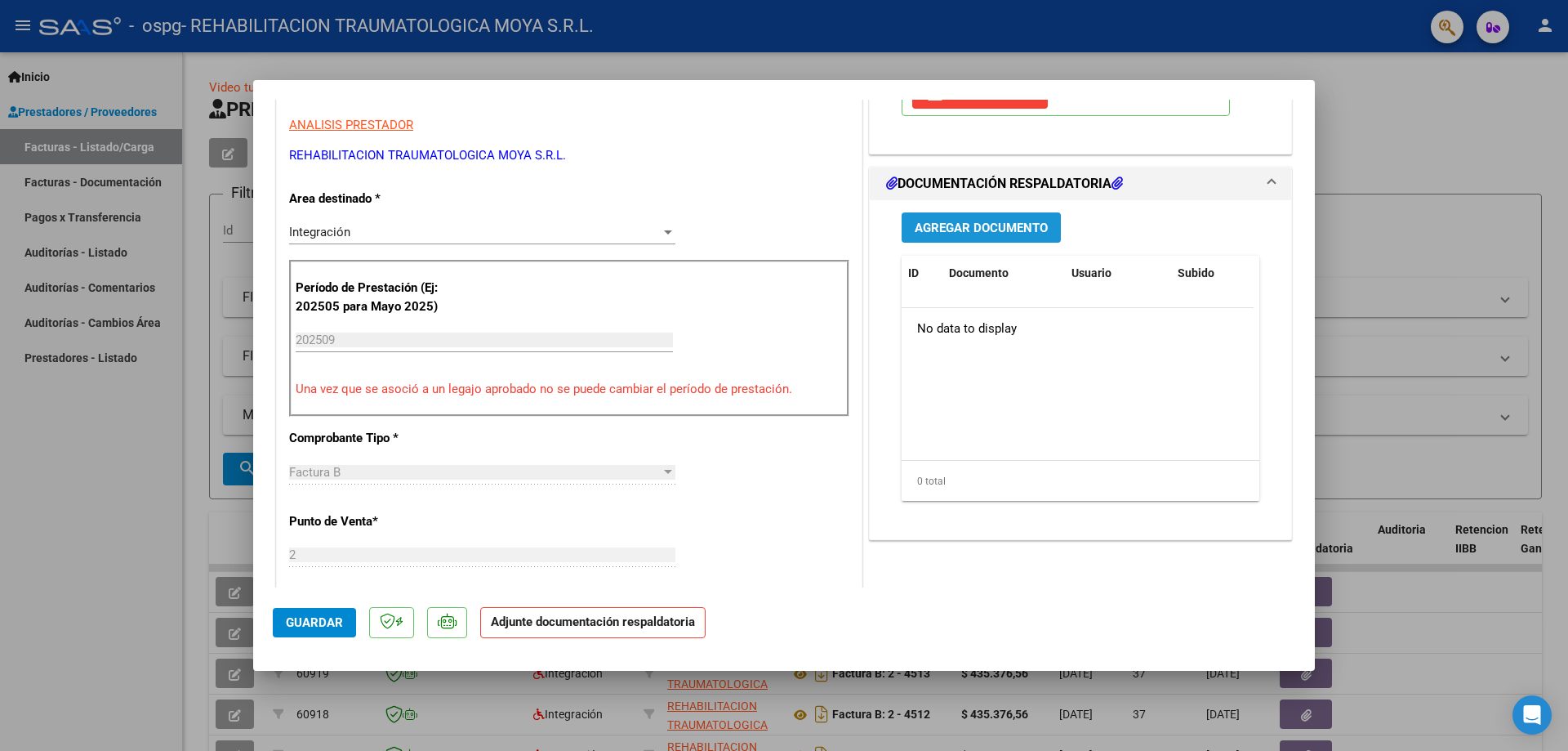
click at [782, 230] on span "Agregar Documento" at bounding box center [980, 227] width 133 height 15
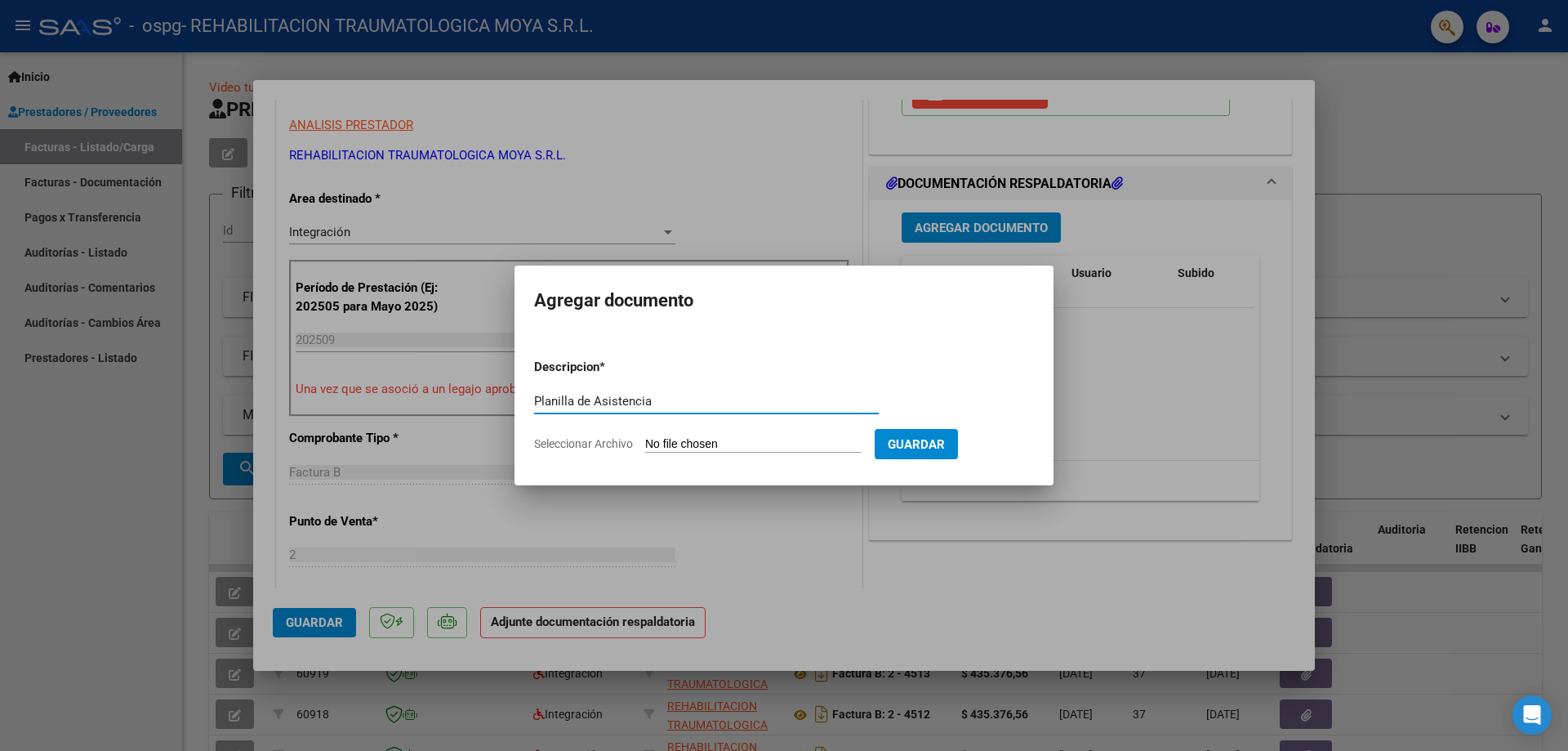
type input "Planilla de Asistencia"
click at [716, 444] on input "Seleccionar Archivo" at bounding box center [753, 445] width 216 height 16
type input "C:\fakepath\Planilla Asistencia Sept Fernandez.pdf"
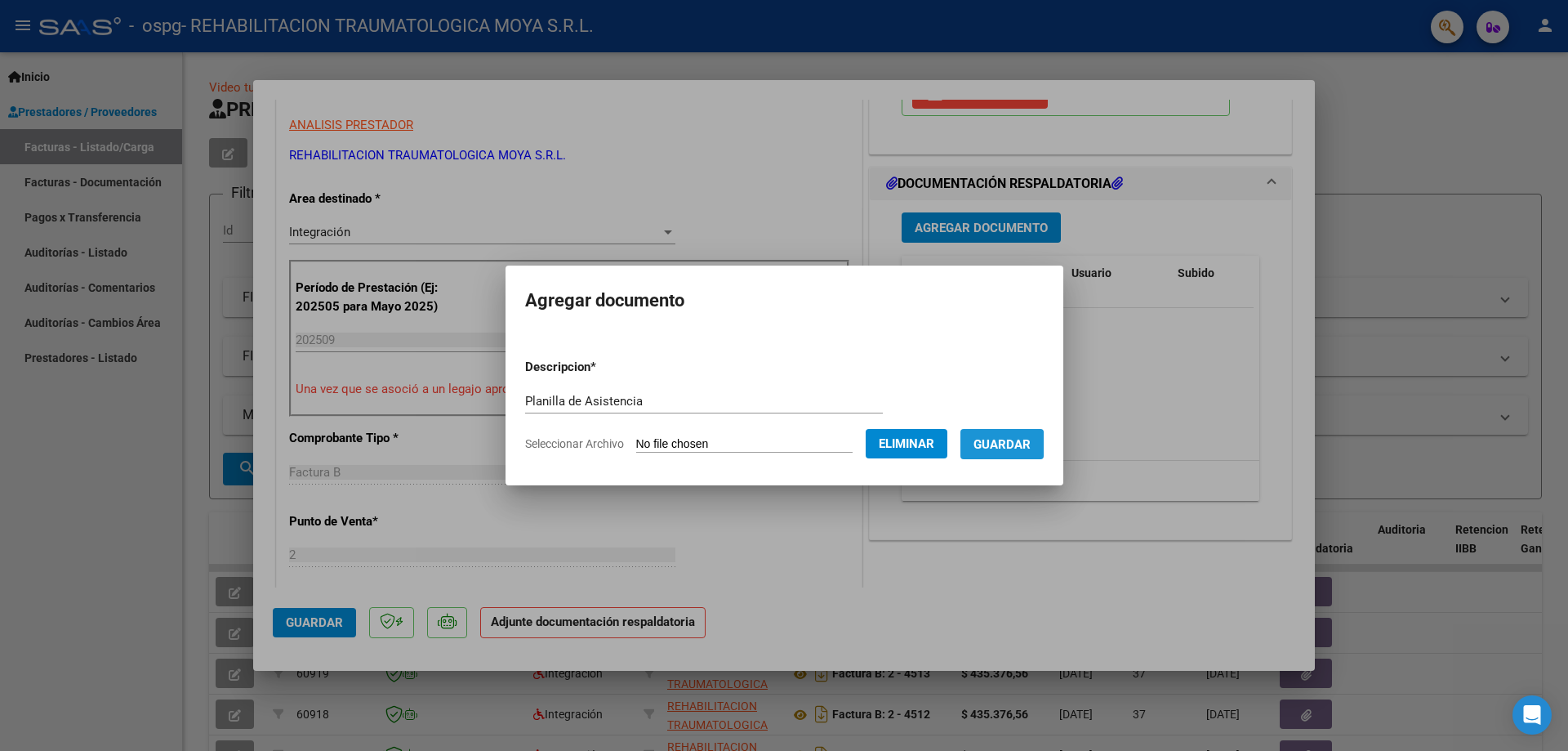
click at [782, 445] on span "Guardar" at bounding box center [1001, 444] width 57 height 15
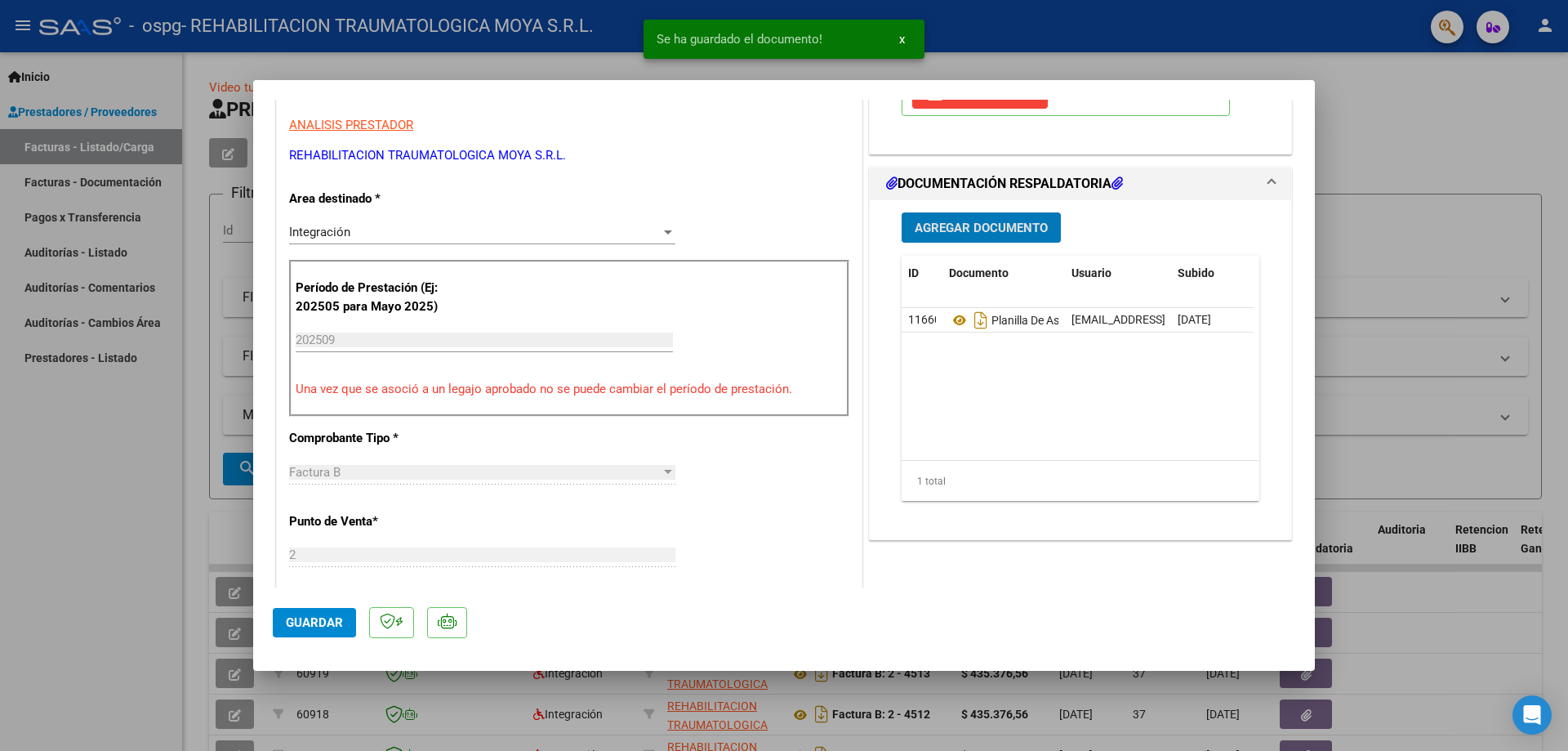
click at [313, 619] on span "Guardar" at bounding box center [314, 622] width 57 height 15
type input "$ 0,00"
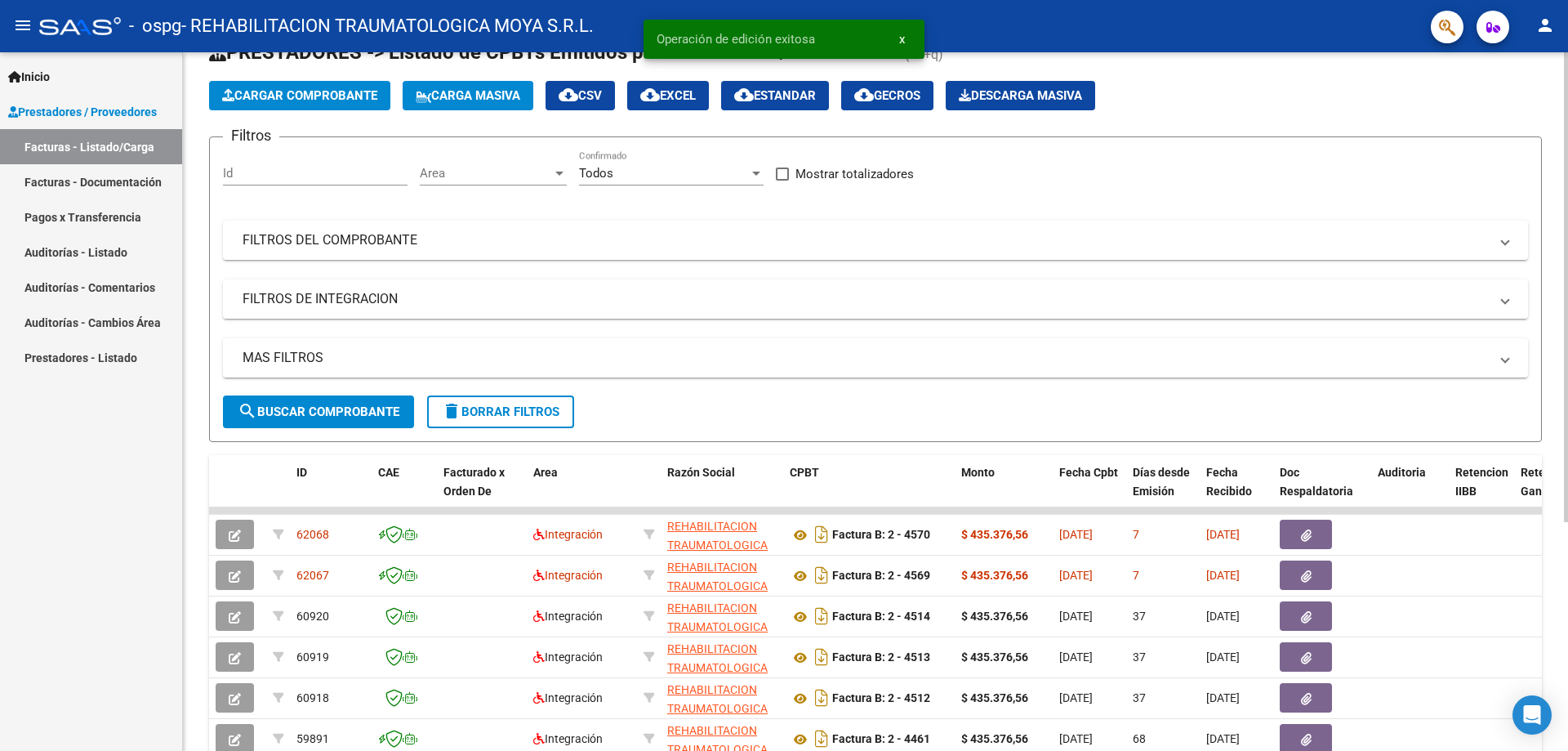
scroll to position [0, 0]
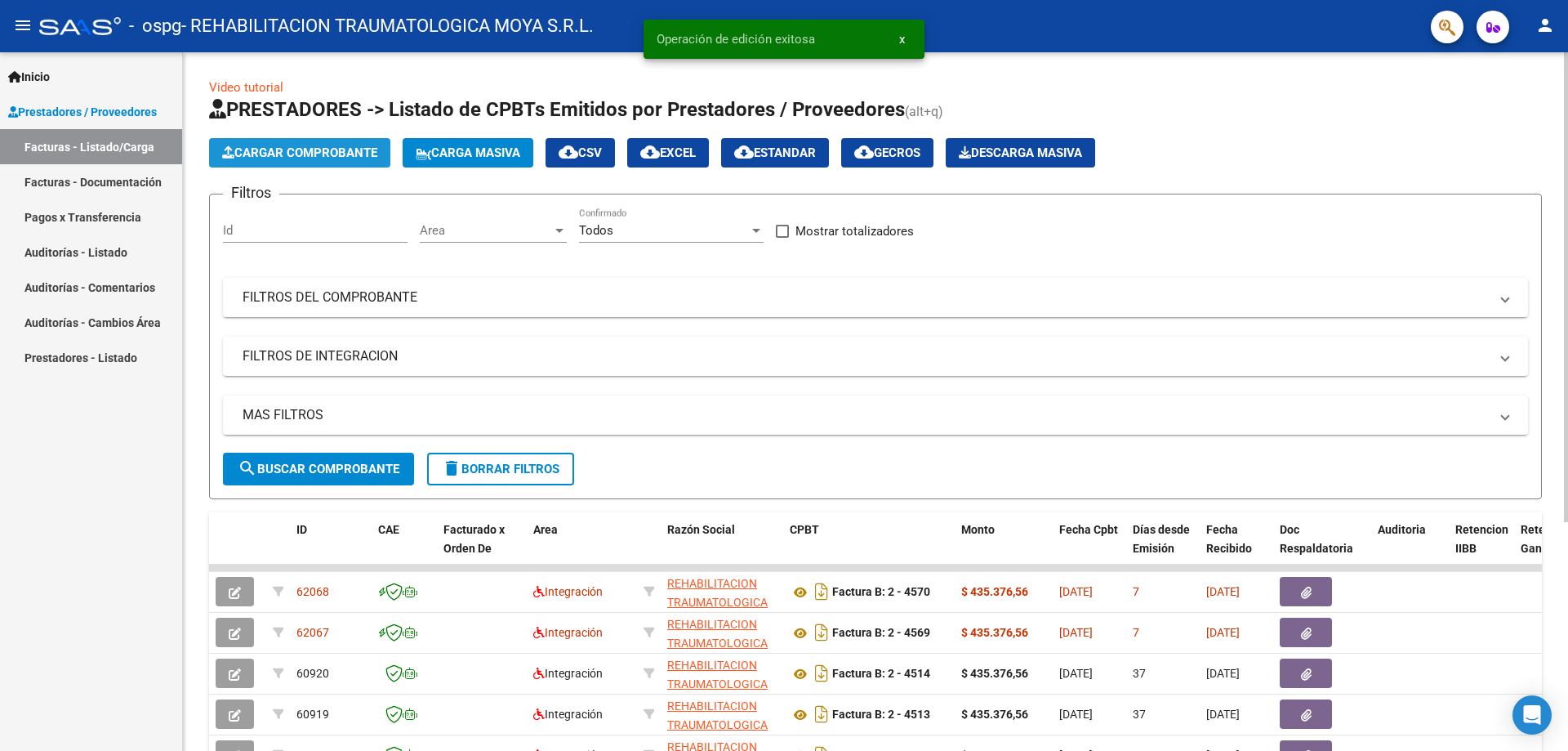
click at [358, 152] on span "Cargar Comprobante" at bounding box center [300, 153] width 156 height 15
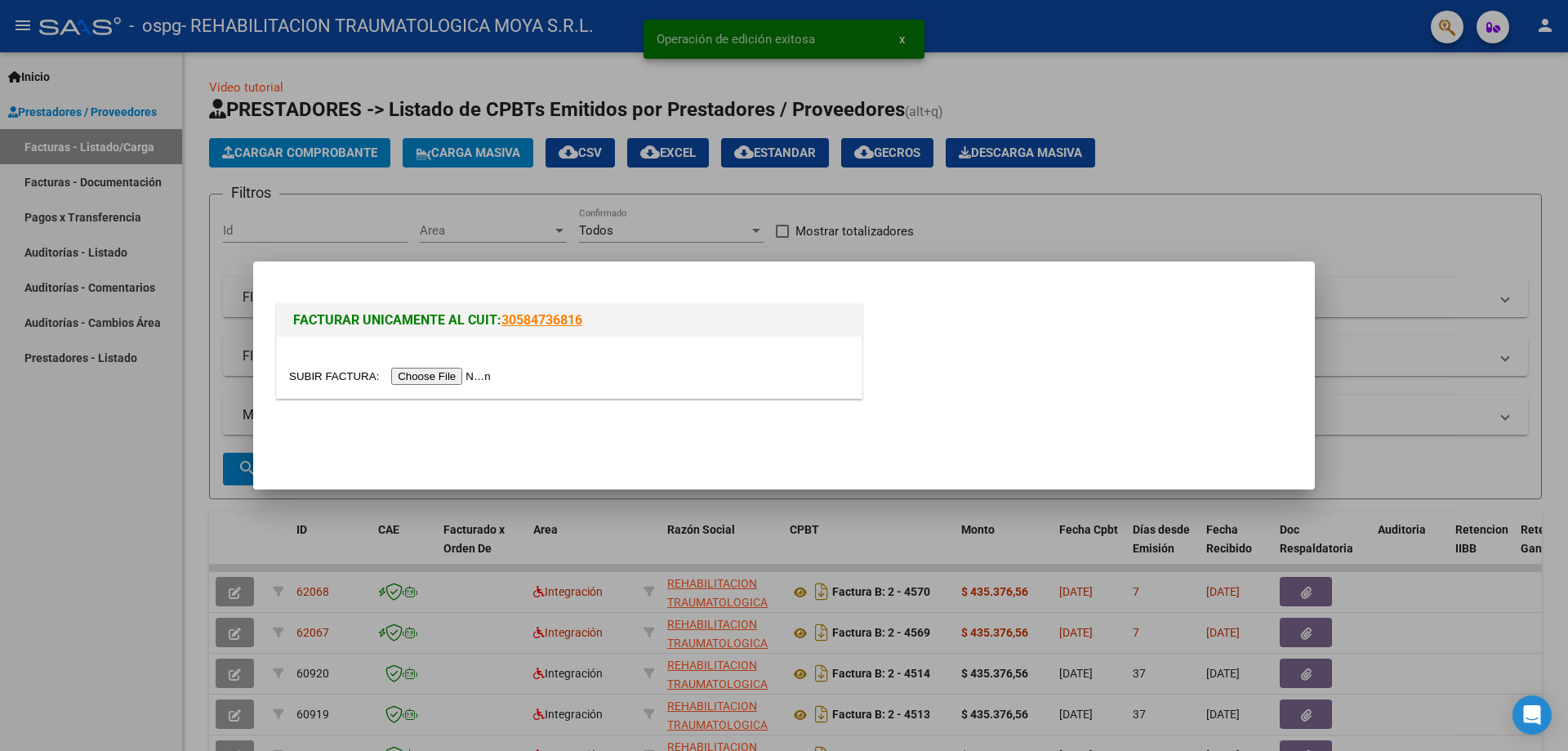
click at [470, 376] on input "file" at bounding box center [392, 375] width 206 height 17
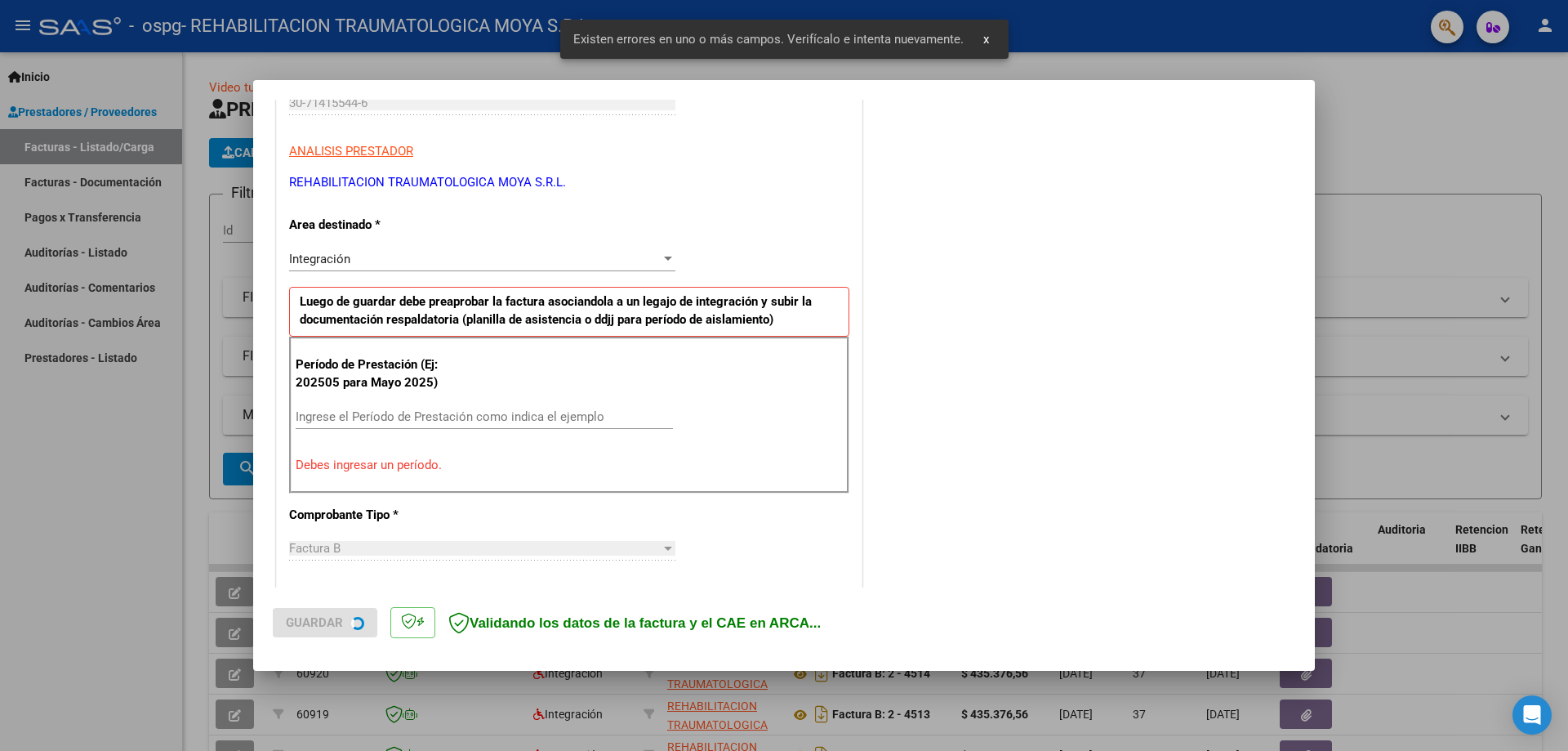
scroll to position [294, 0]
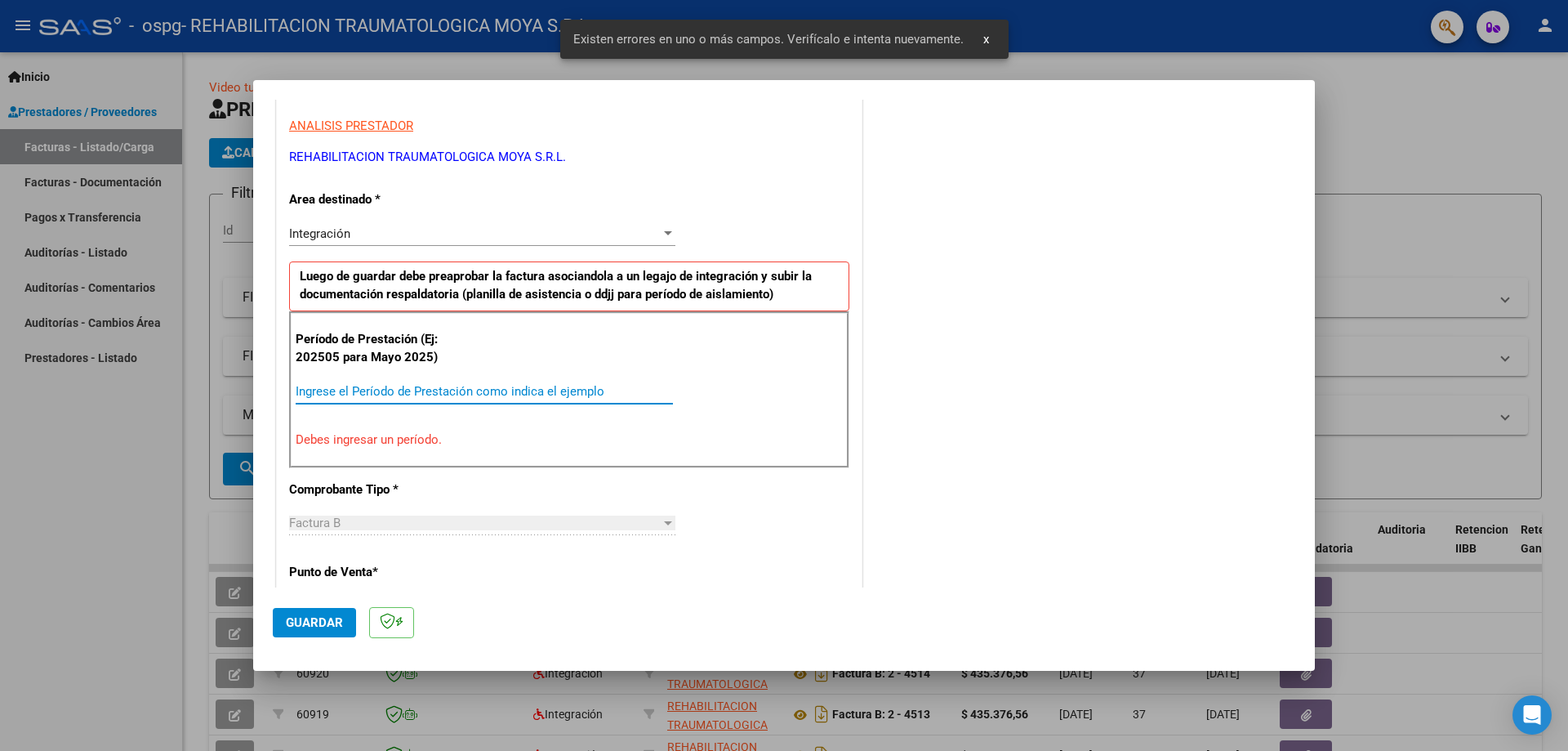
click at [385, 392] on input "Ingrese el Período de Prestación como indica el ejemplo" at bounding box center [484, 391] width 377 height 15
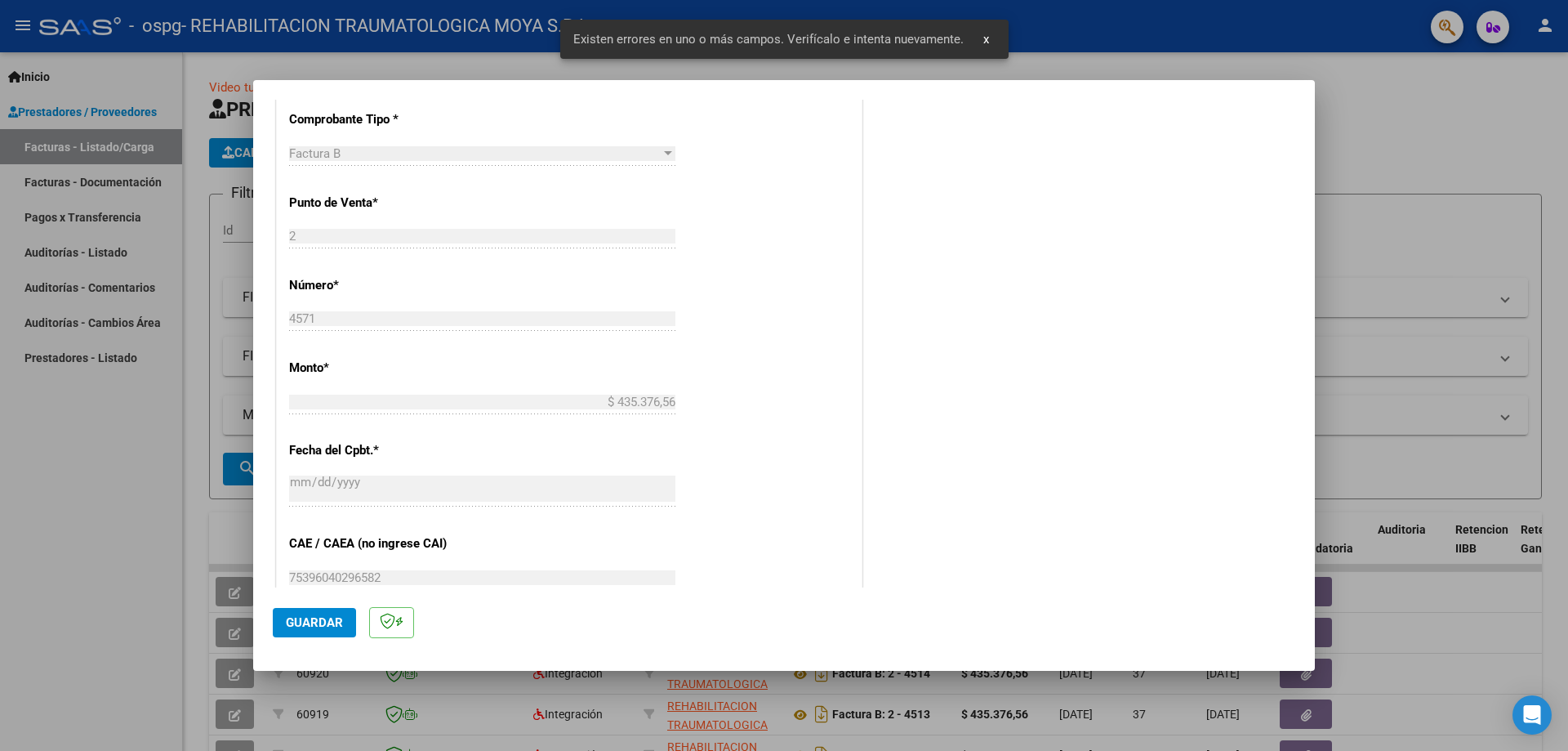
scroll to position [866, 0]
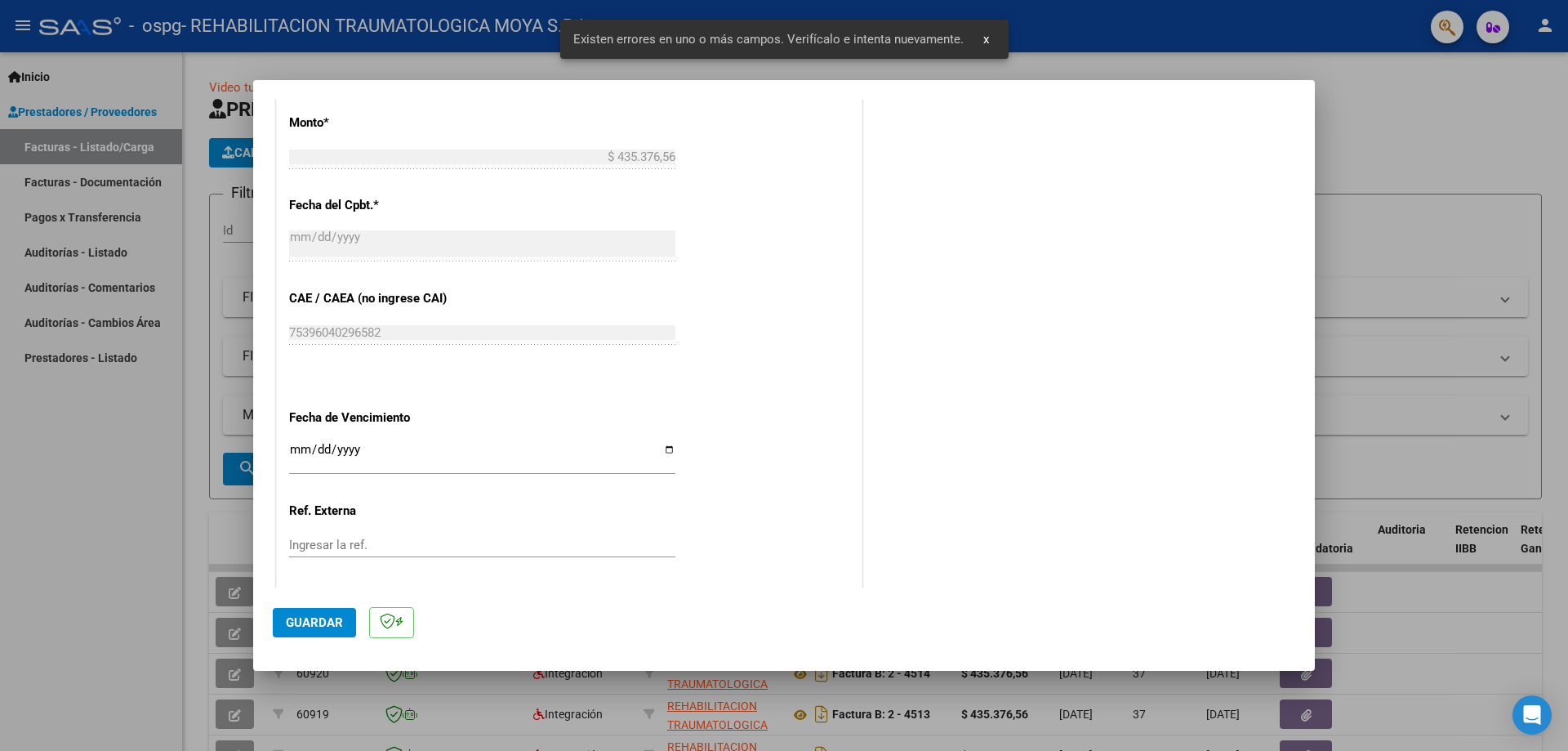
type input "202509"
click at [669, 454] on input "Ingresar la fecha" at bounding box center [482, 456] width 386 height 26
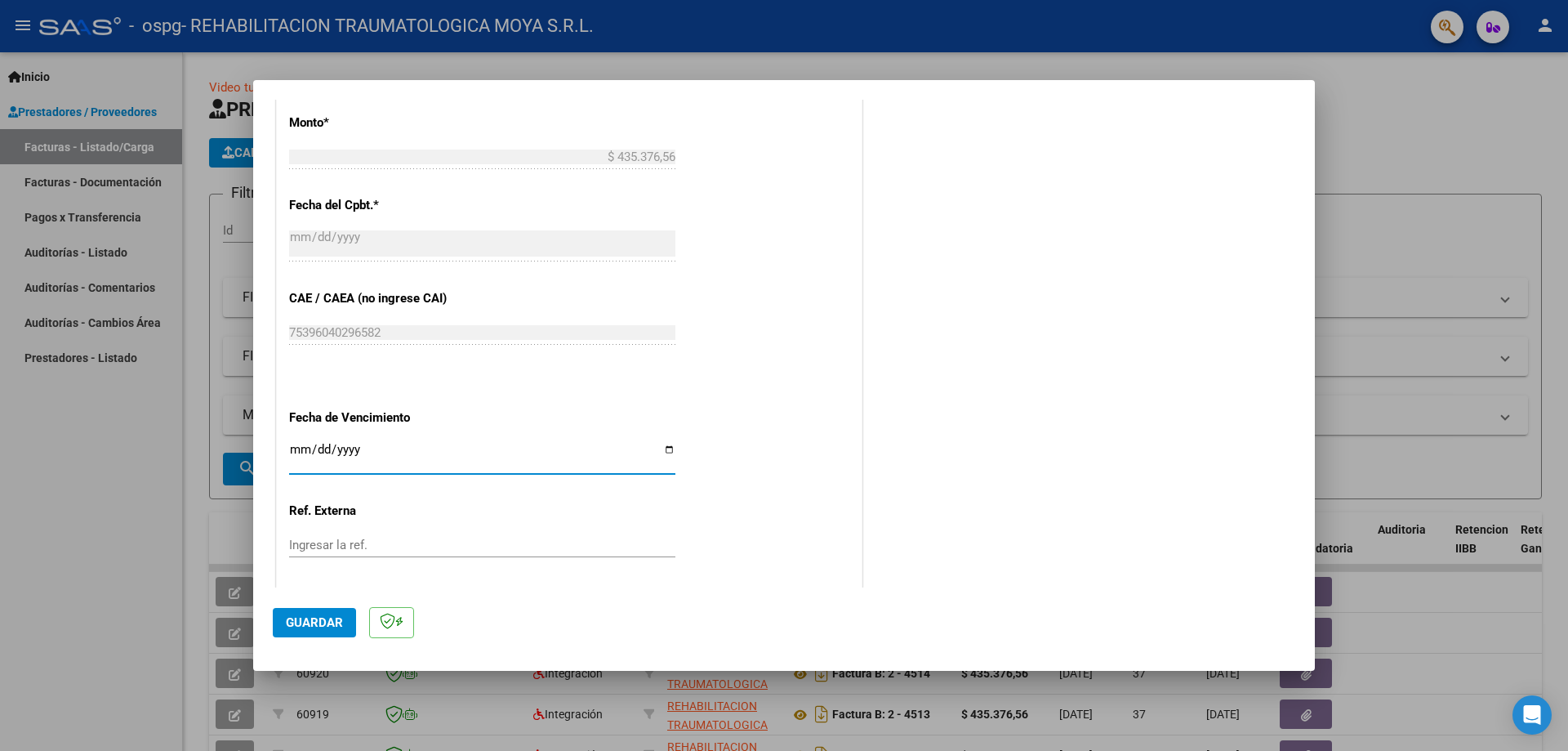
type input "[DATE]"
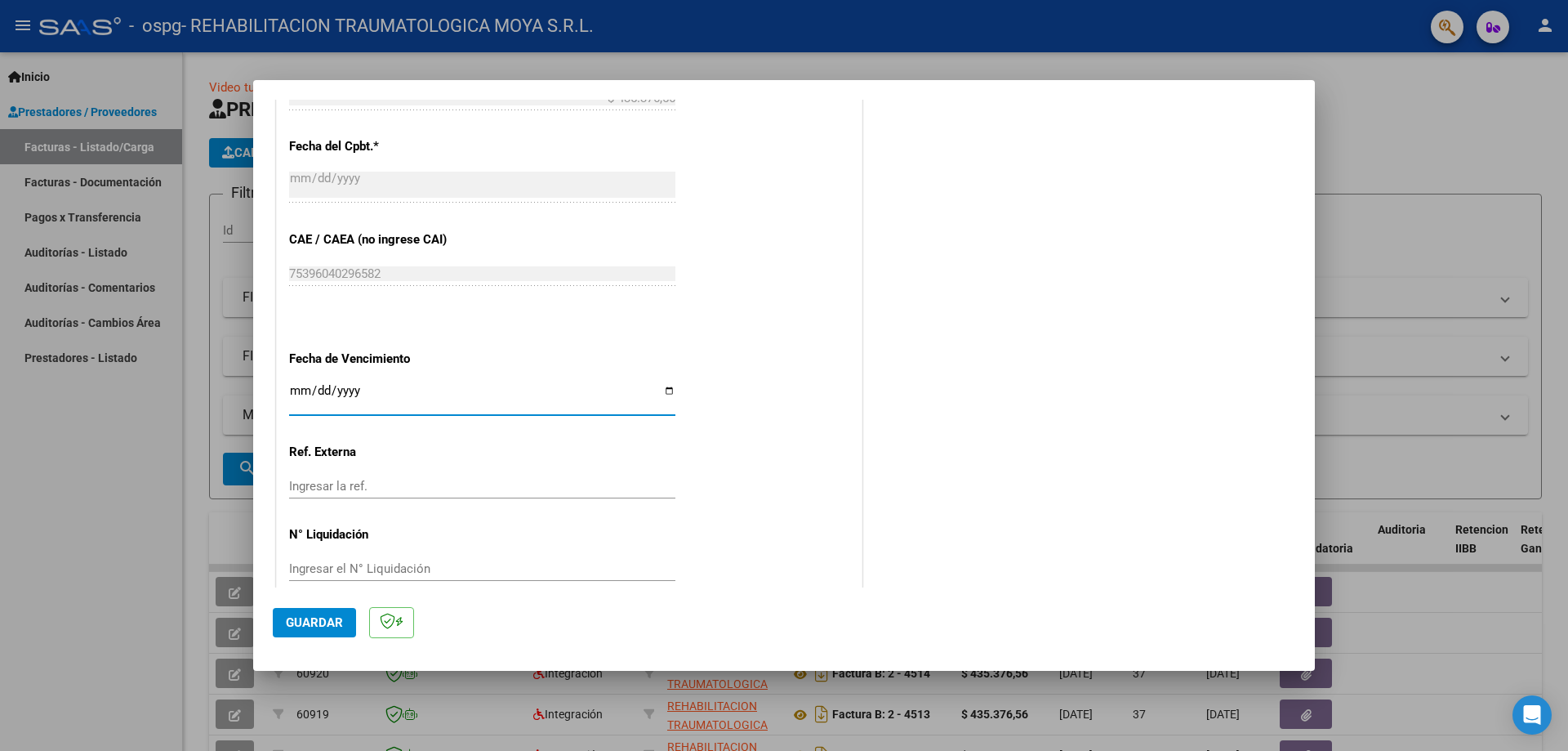
scroll to position [949, 0]
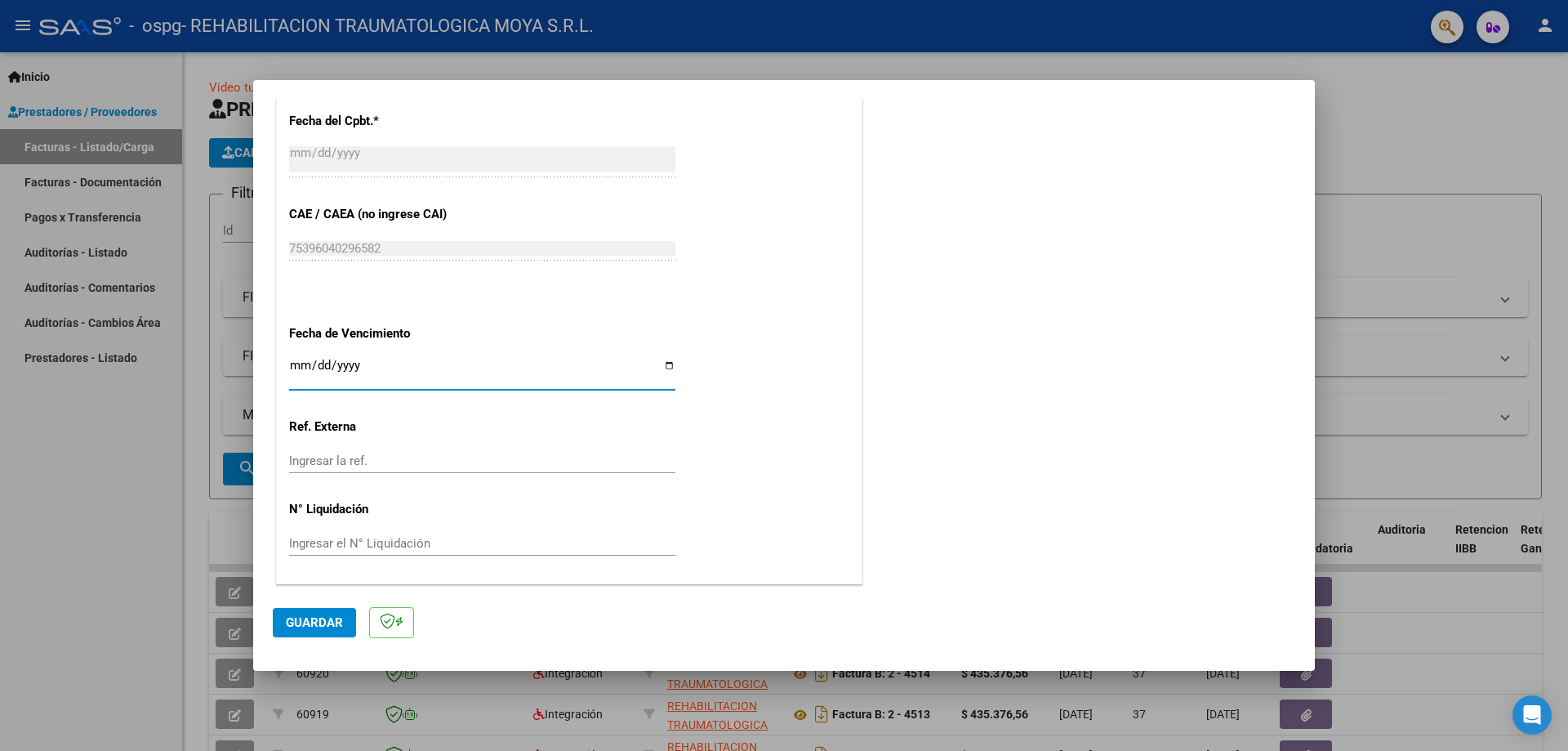
click at [320, 616] on span "Guardar" at bounding box center [314, 622] width 57 height 15
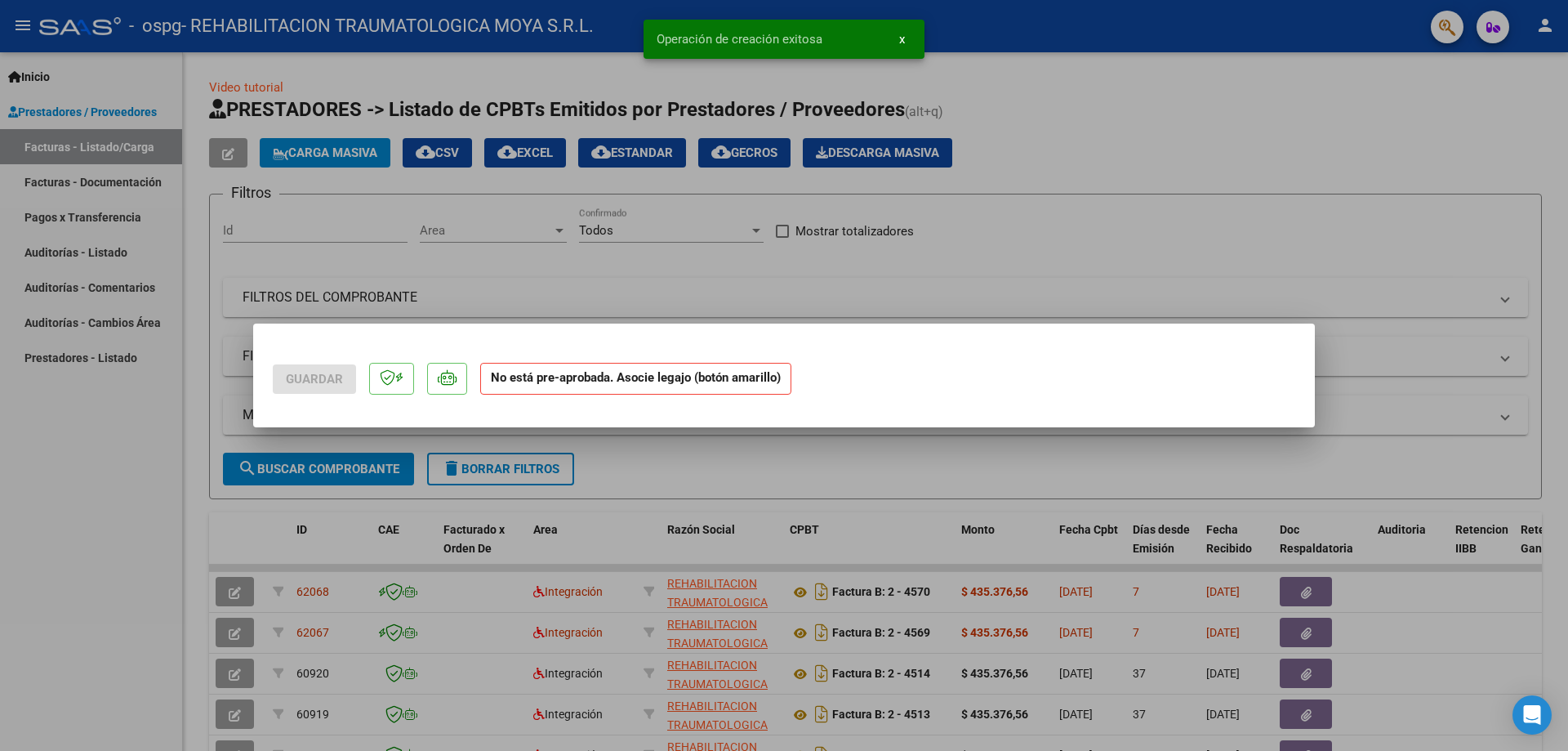
scroll to position [0, 0]
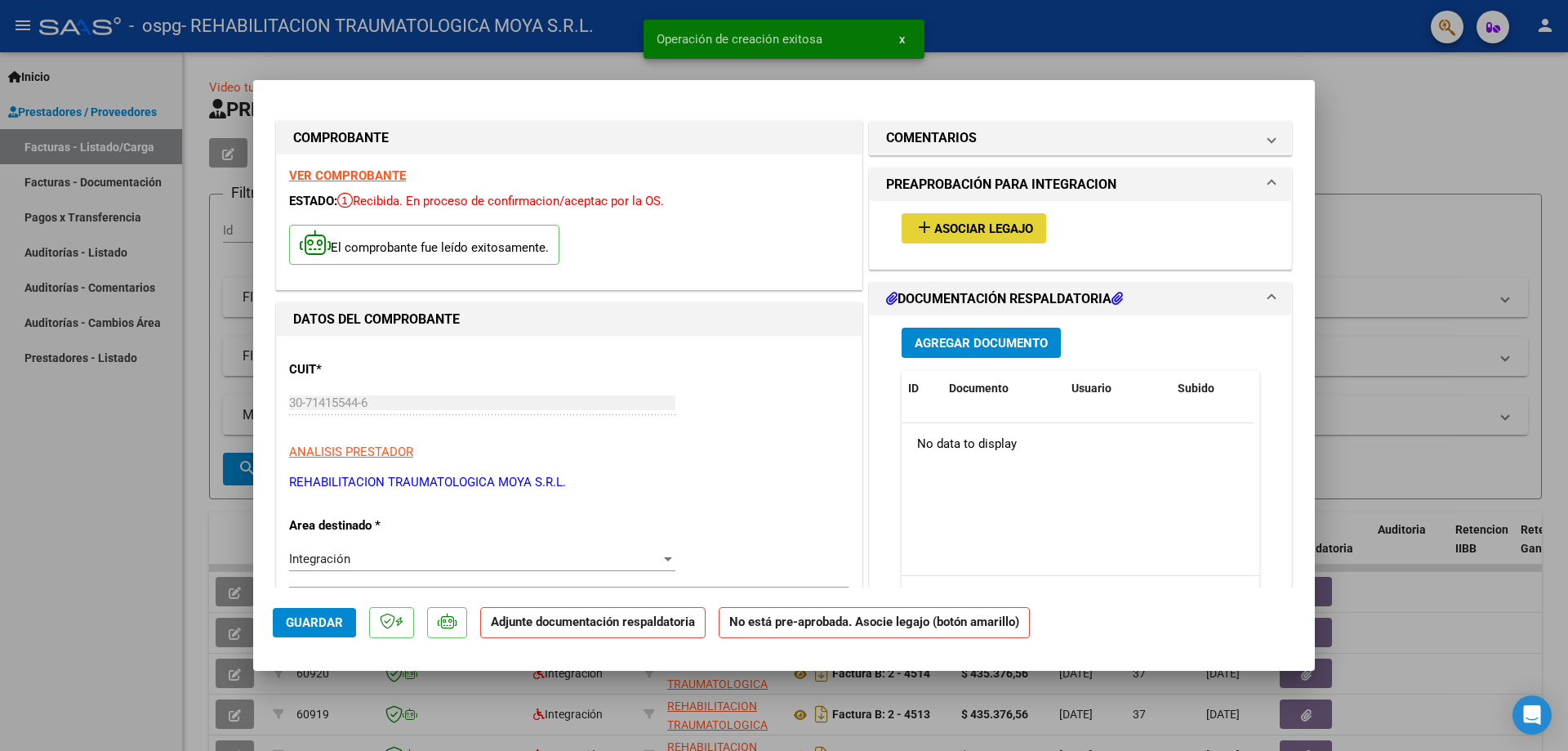
click at [782, 233] on span "Asociar Legajo" at bounding box center [983, 228] width 99 height 15
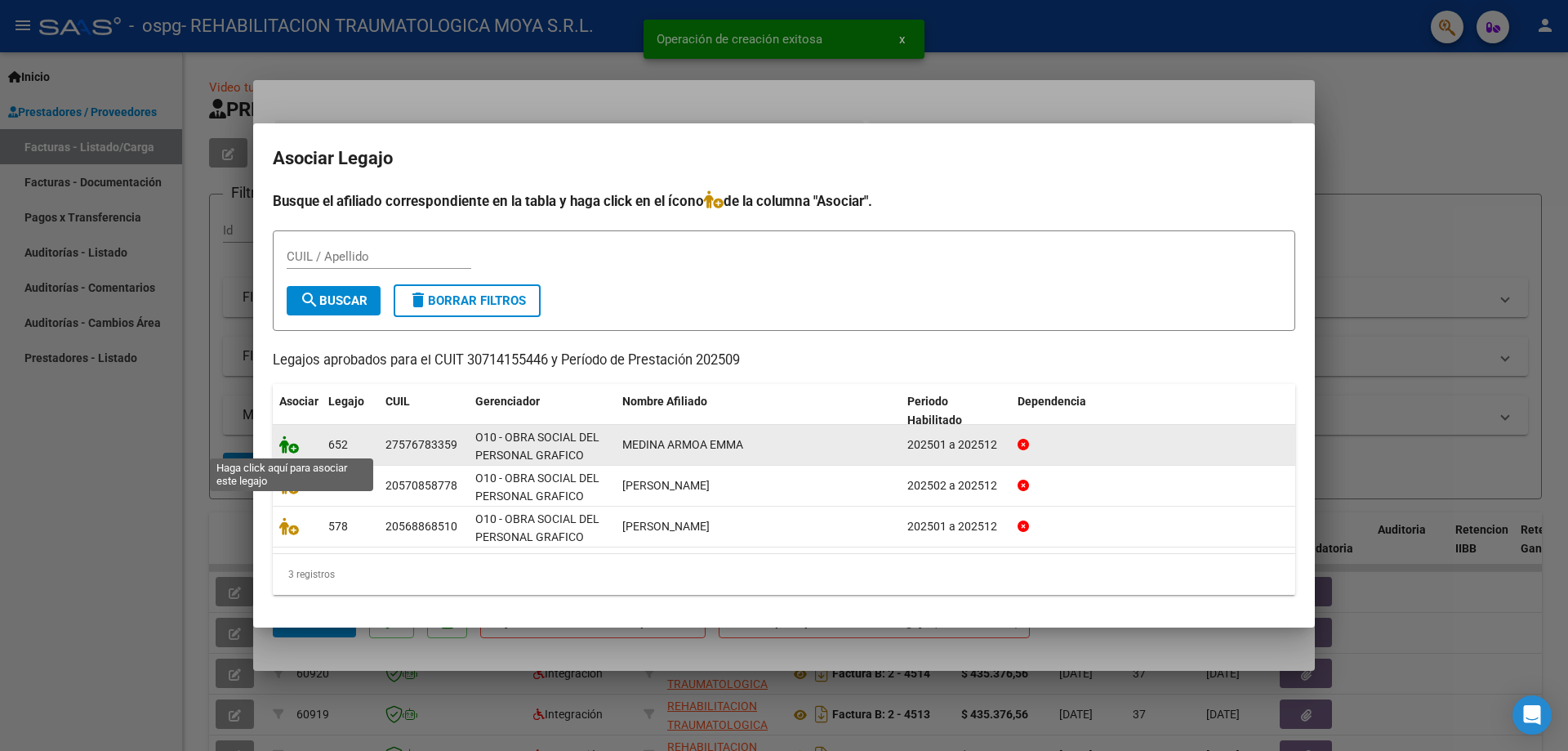
click at [293, 446] on icon at bounding box center [289, 444] width 20 height 18
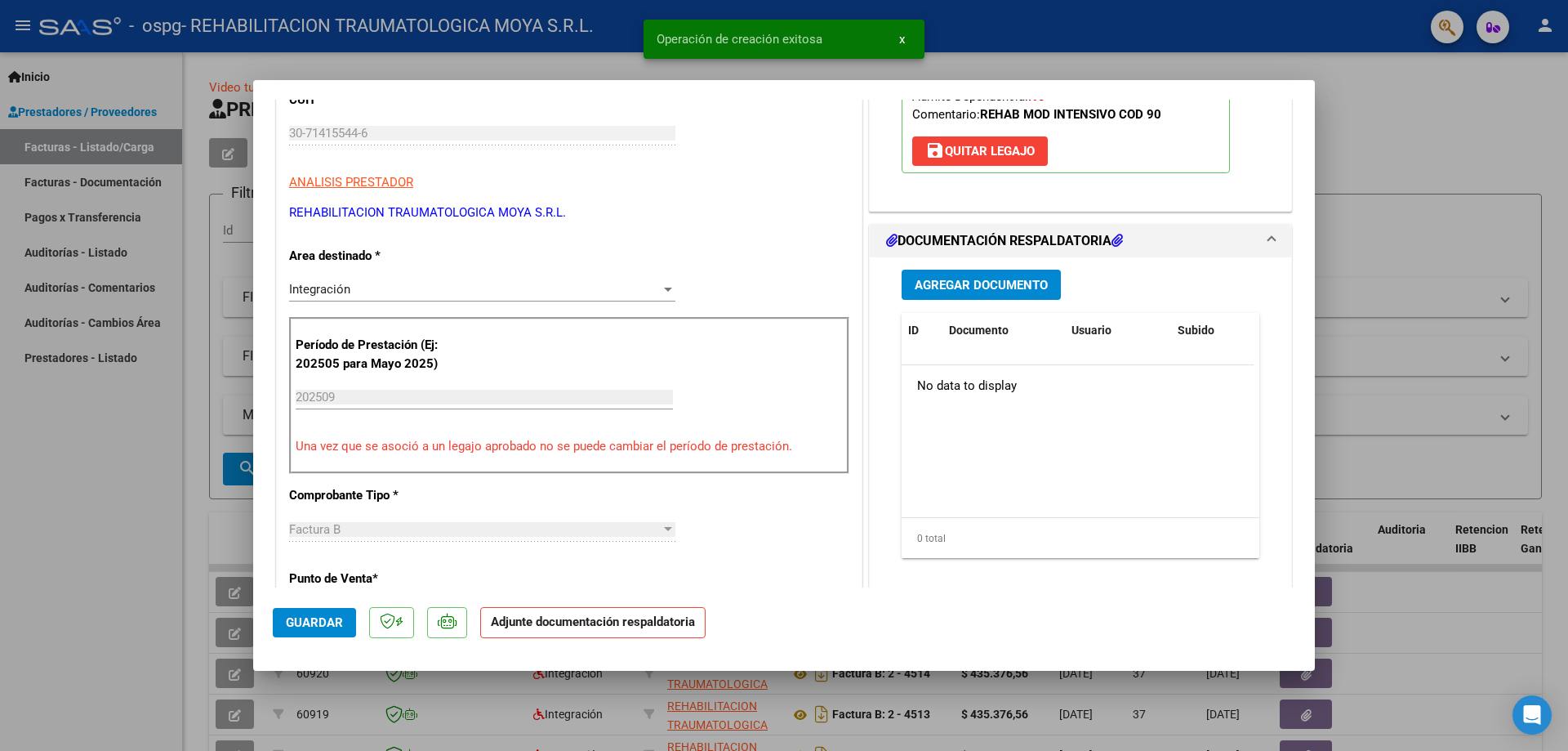
scroll to position [408, 0]
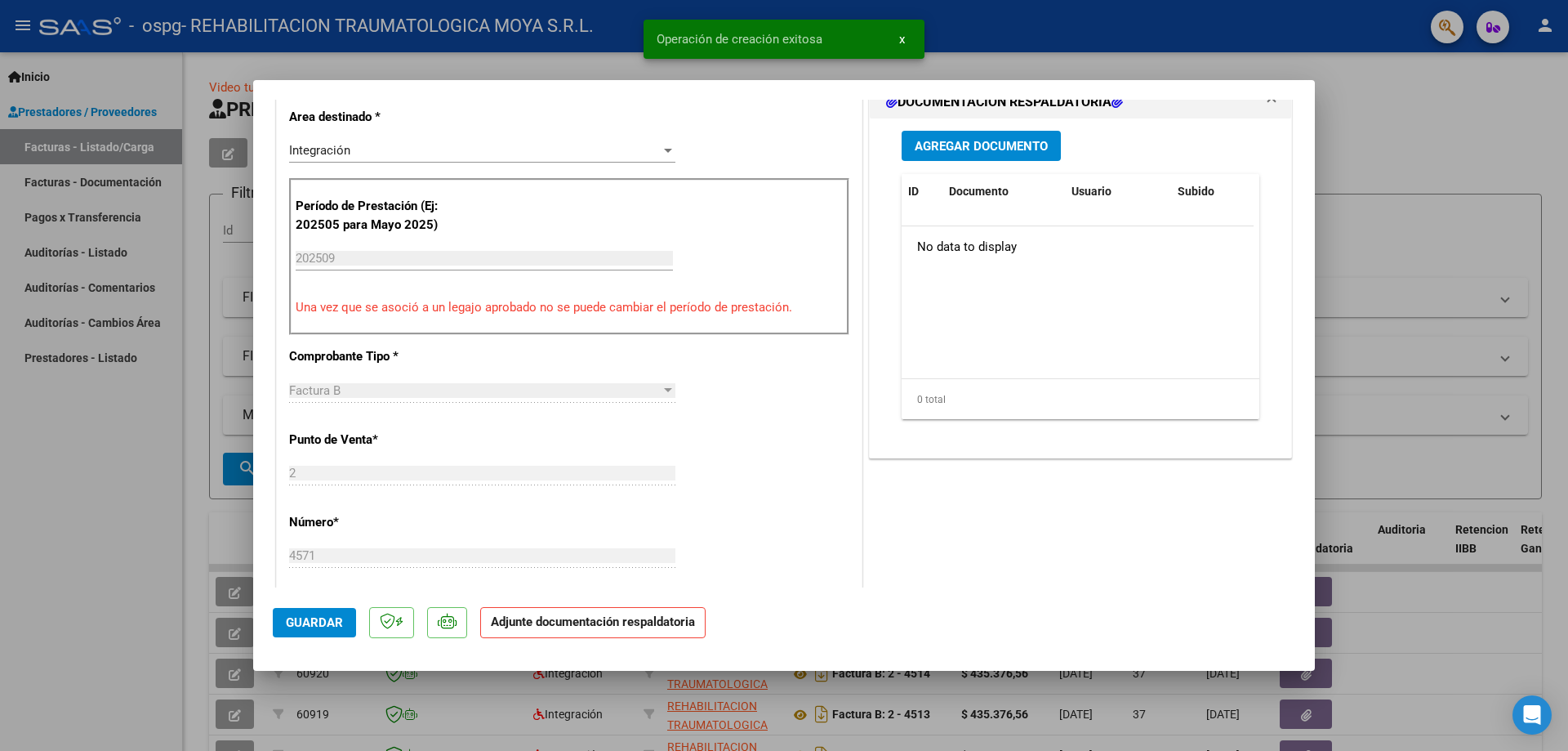
click at [782, 147] on span "Agregar Documento" at bounding box center [980, 146] width 133 height 15
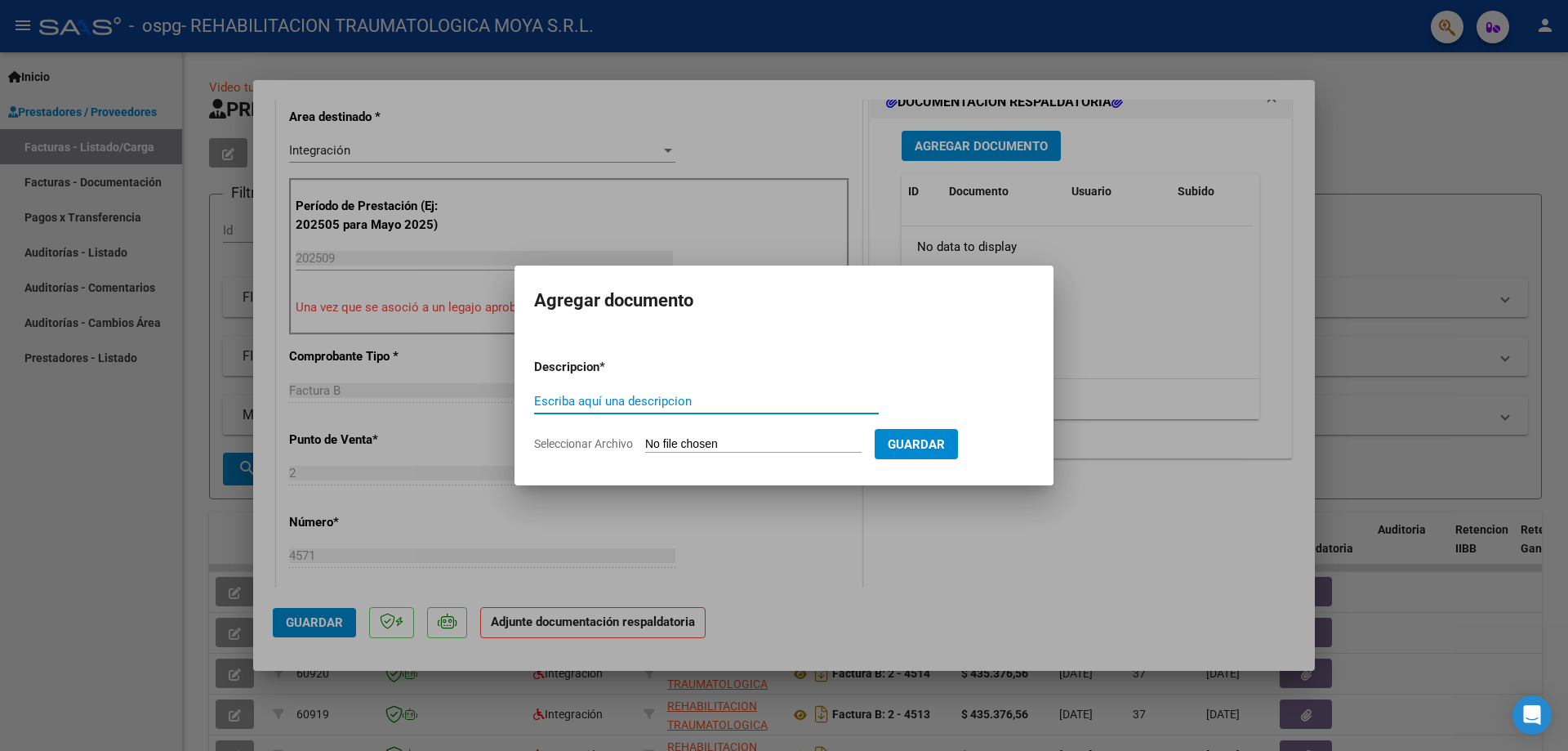
paste input "Planilla de Asistencia"
type input "Planilla de Asistencia"
click at [714, 439] on input "Seleccionar Archivo" at bounding box center [753, 445] width 216 height 16
type input "C:\fakepath\Planilla Asistencia Sept Emma.pdf"
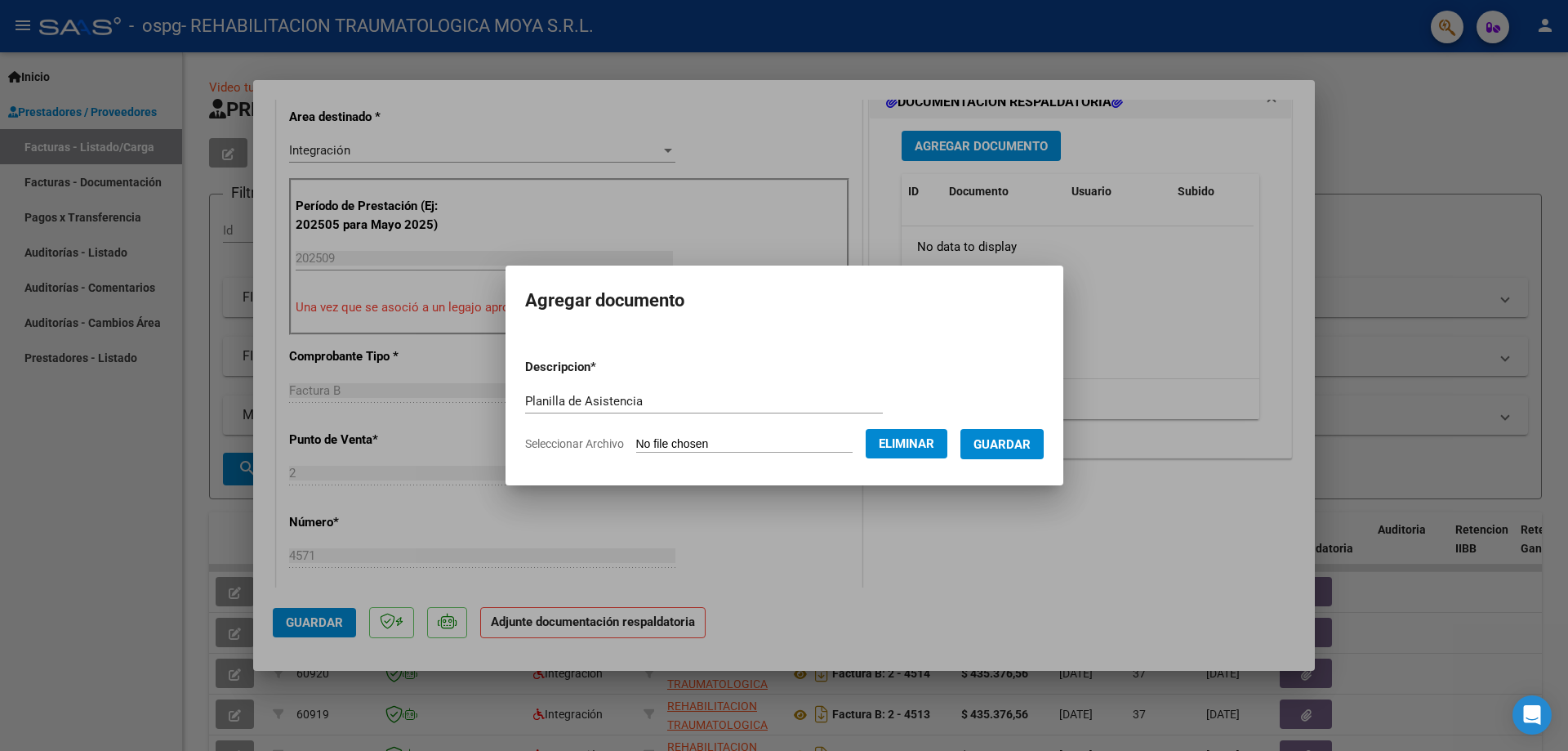
click at [782, 445] on span "Guardar" at bounding box center [1001, 444] width 57 height 15
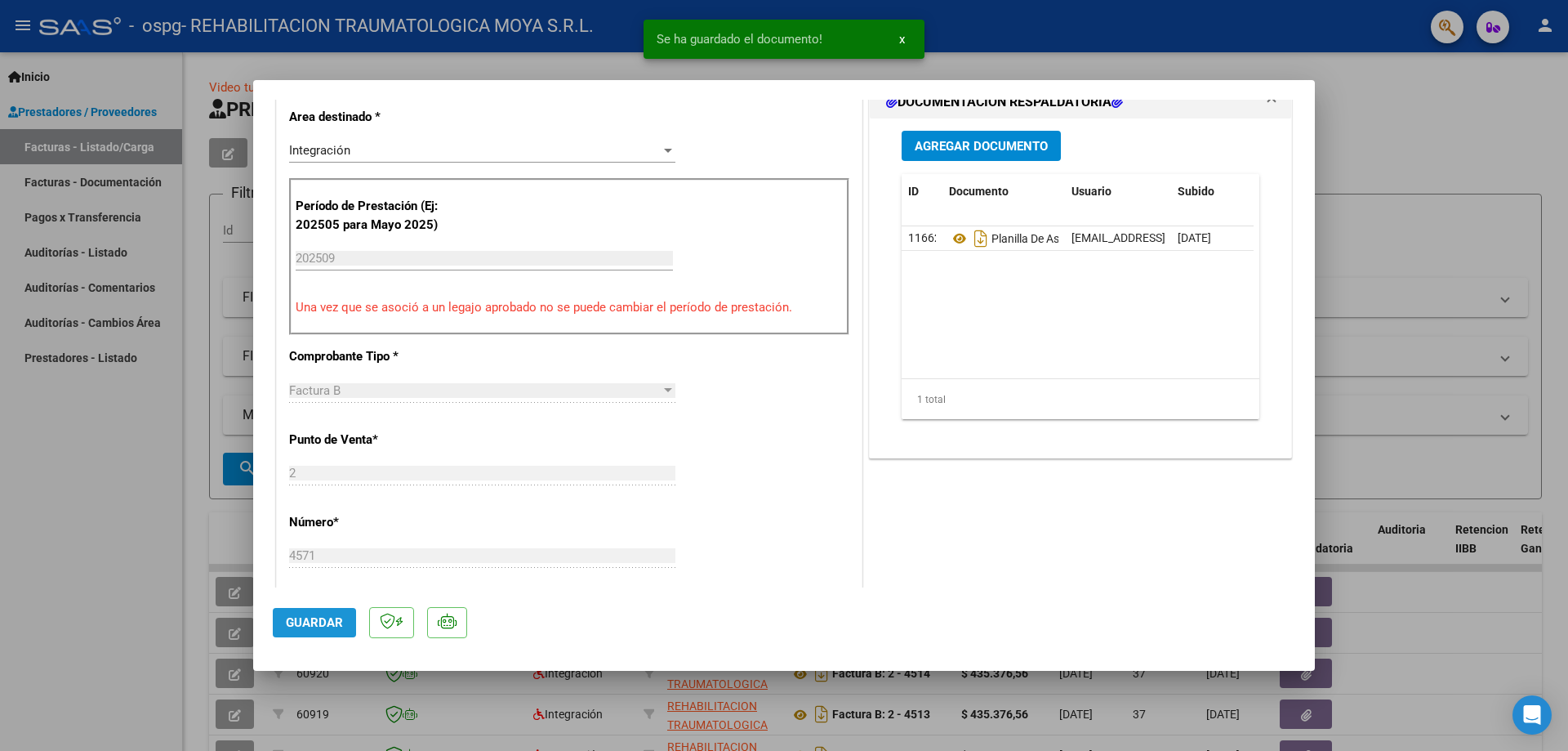
click at [299, 633] on button "Guardar" at bounding box center [314, 621] width 84 height 29
type input "$ 0,00"
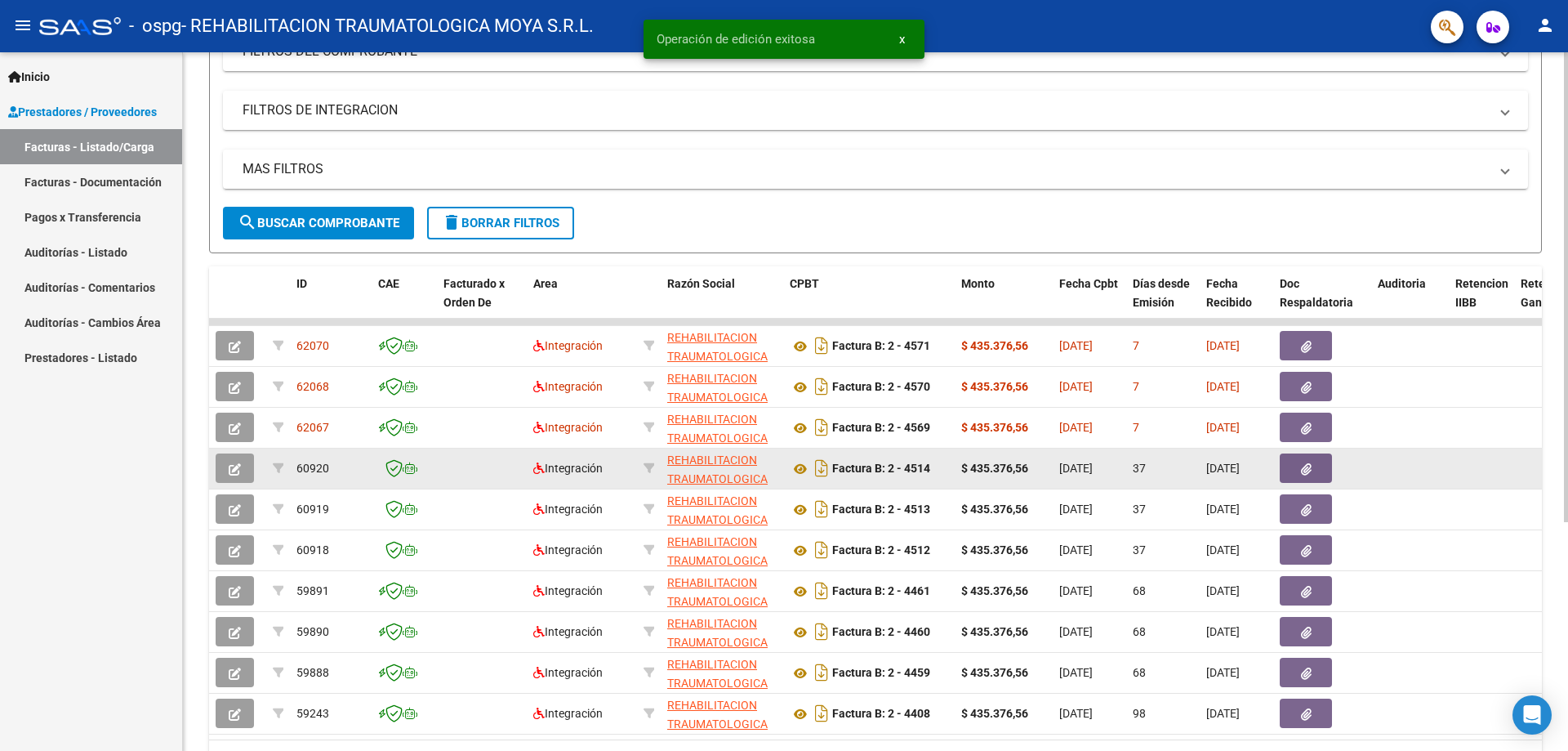
scroll to position [340, 0]
